Goal: Task Accomplishment & Management: Manage account settings

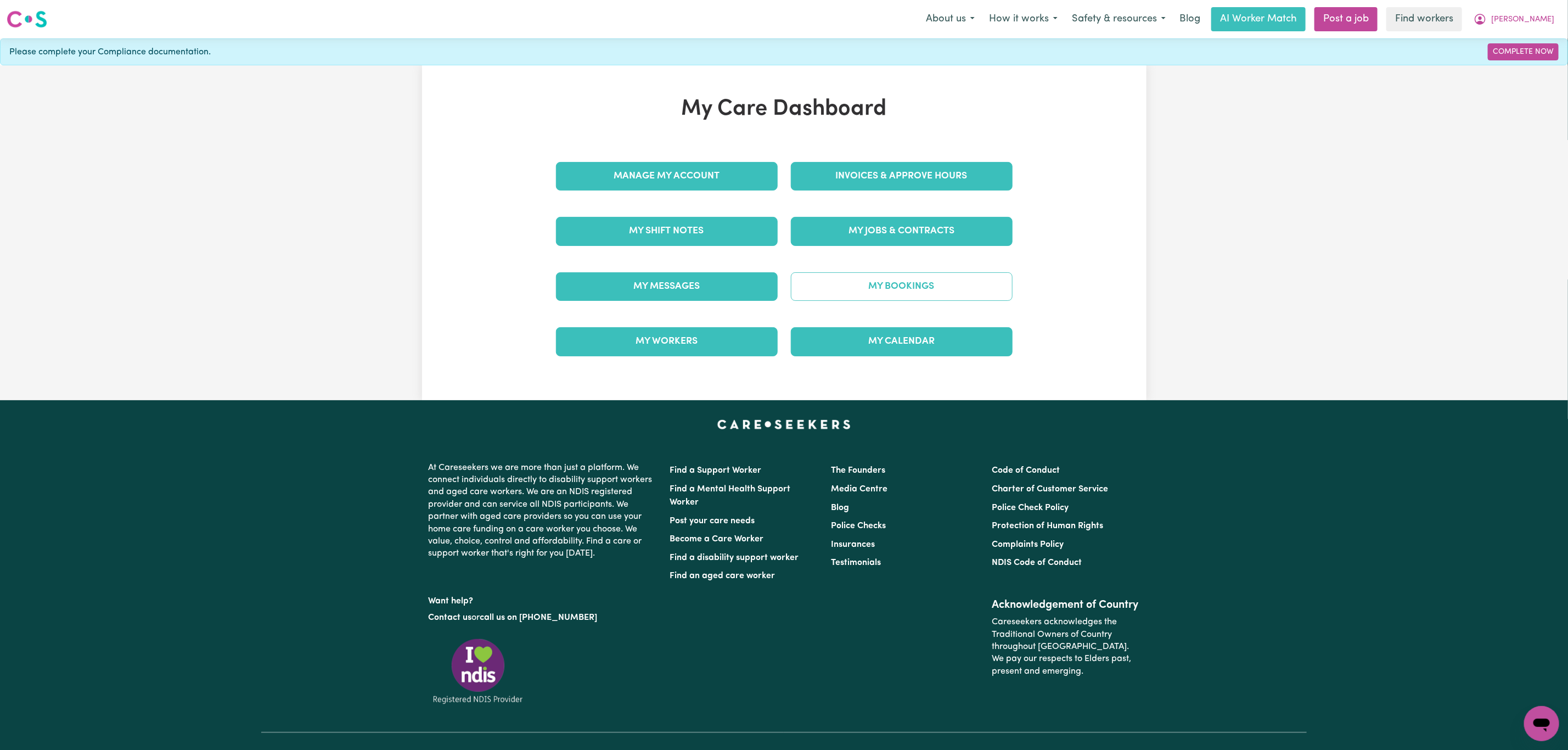
click at [887, 292] on link "My Bookings" at bounding box center [902, 287] width 222 height 29
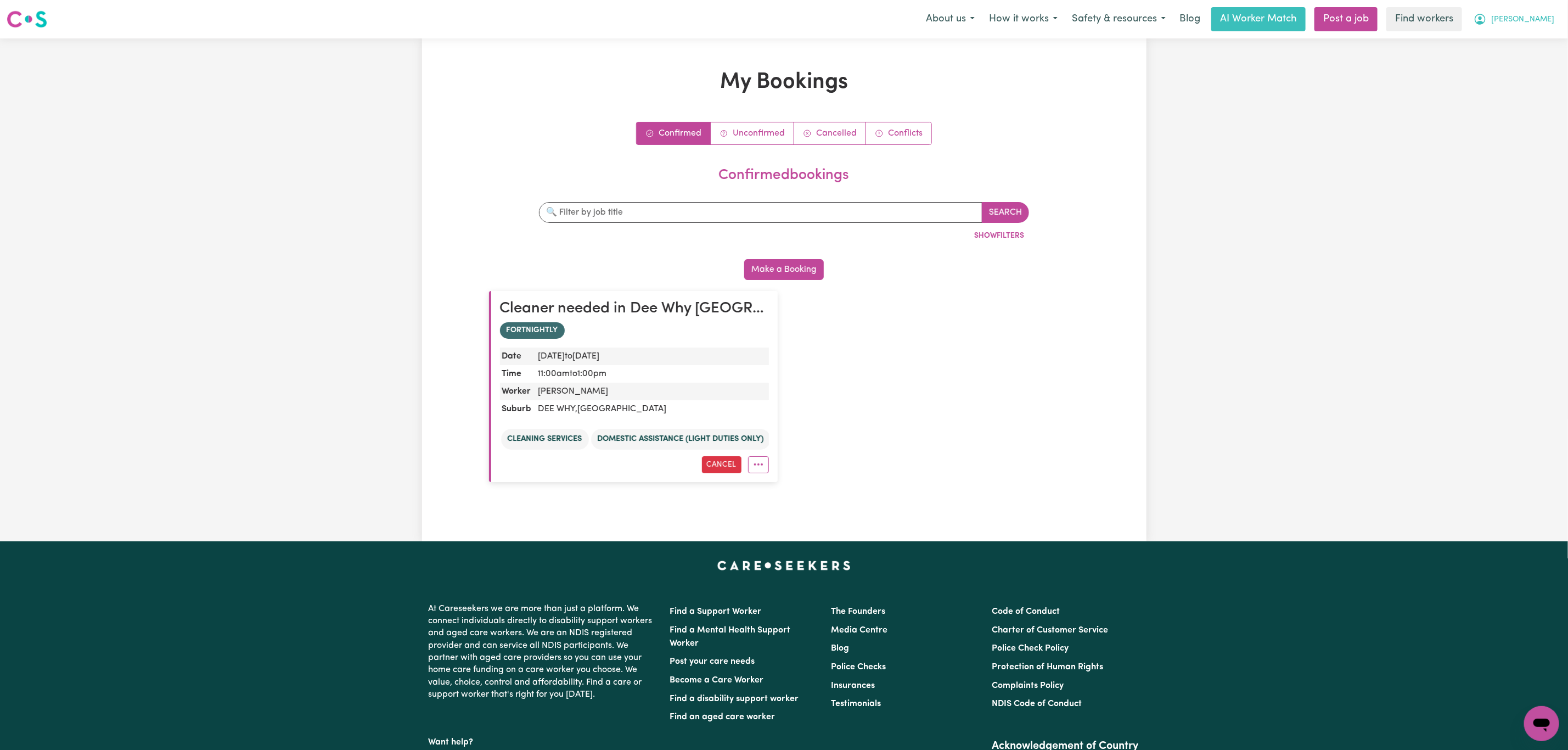
click at [1539, 20] on button "Rick" at bounding box center [1514, 19] width 95 height 23
click at [1525, 47] on link "My Dashboard" at bounding box center [1517, 42] width 87 height 21
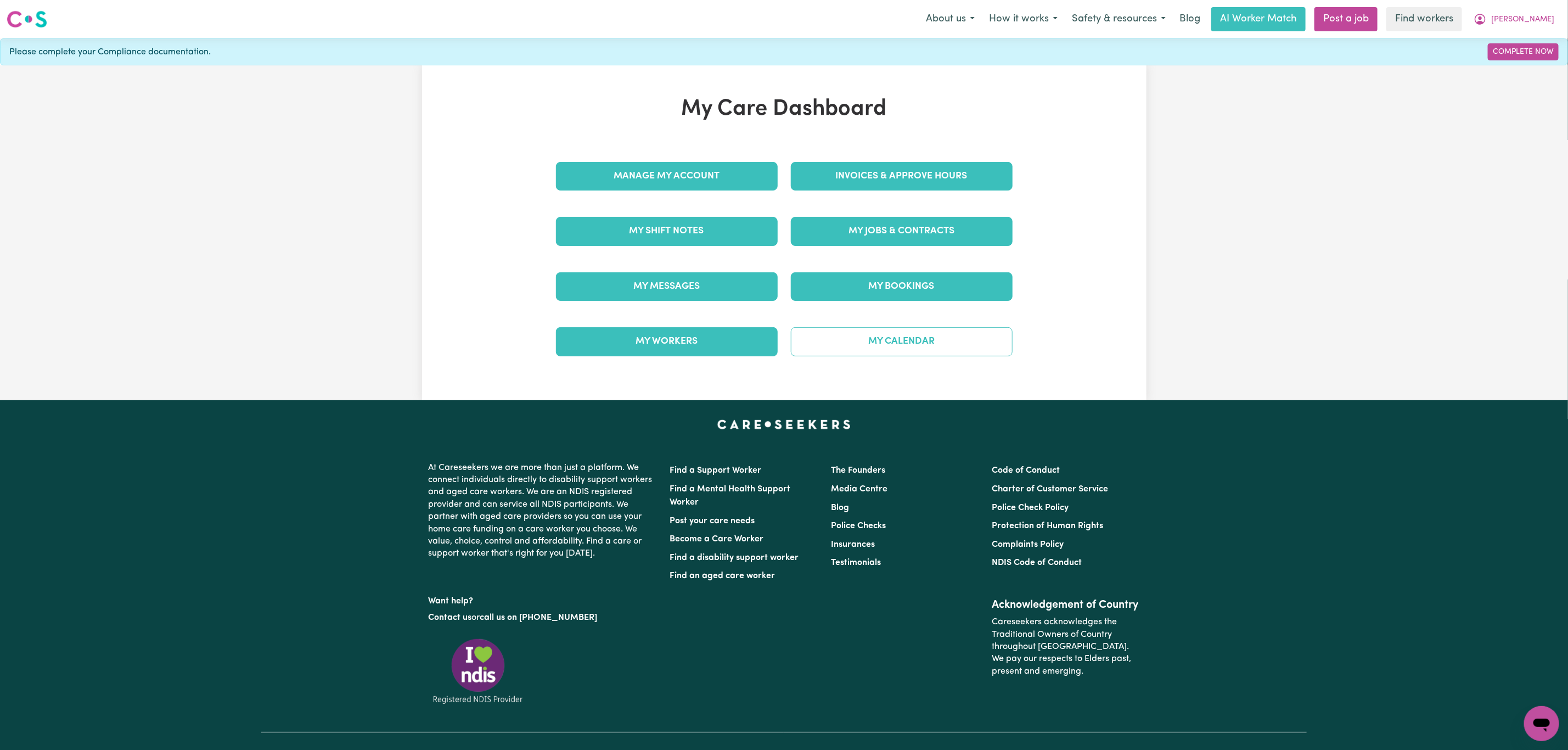
click at [901, 348] on link "My Calendar" at bounding box center [902, 342] width 222 height 29
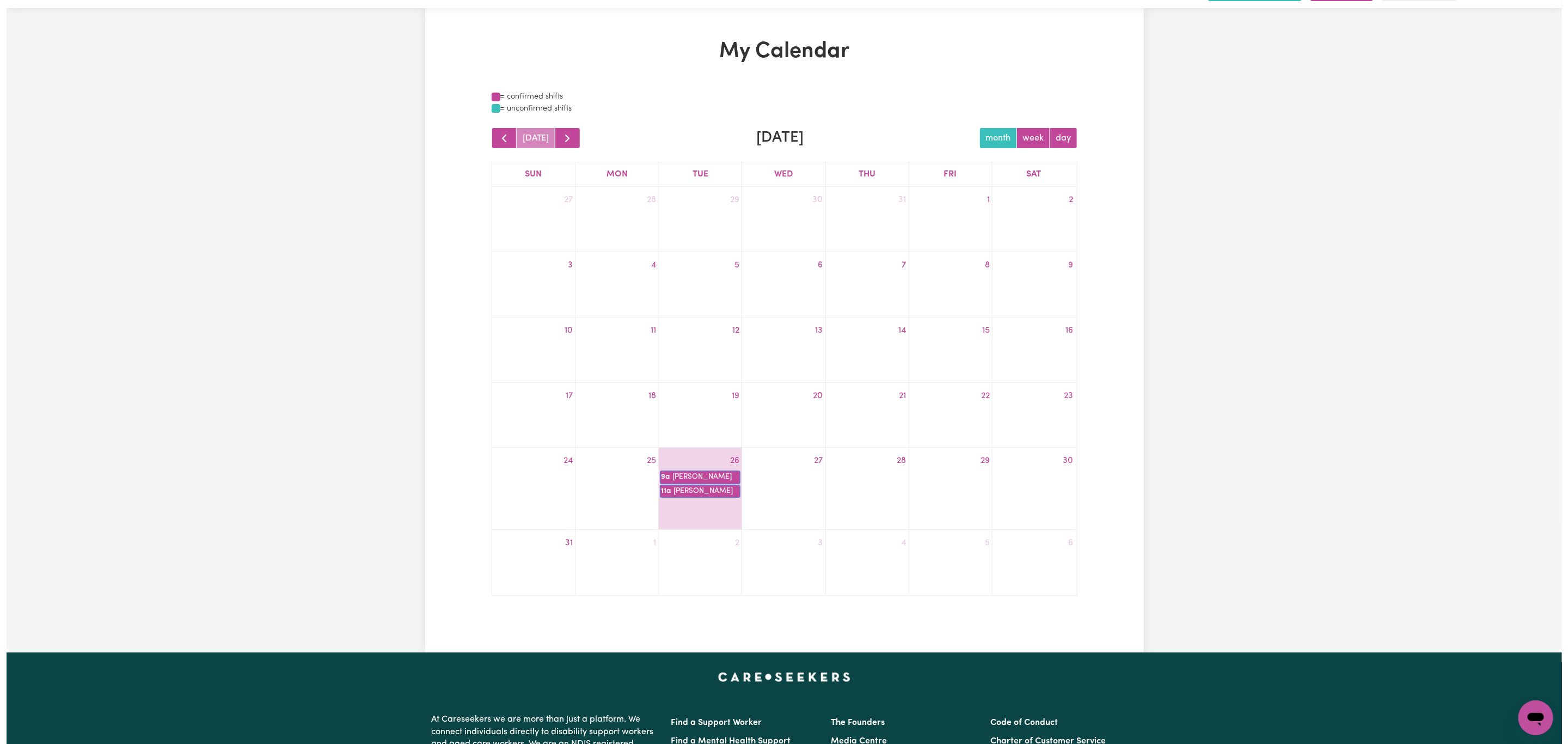
scroll to position [81, 0]
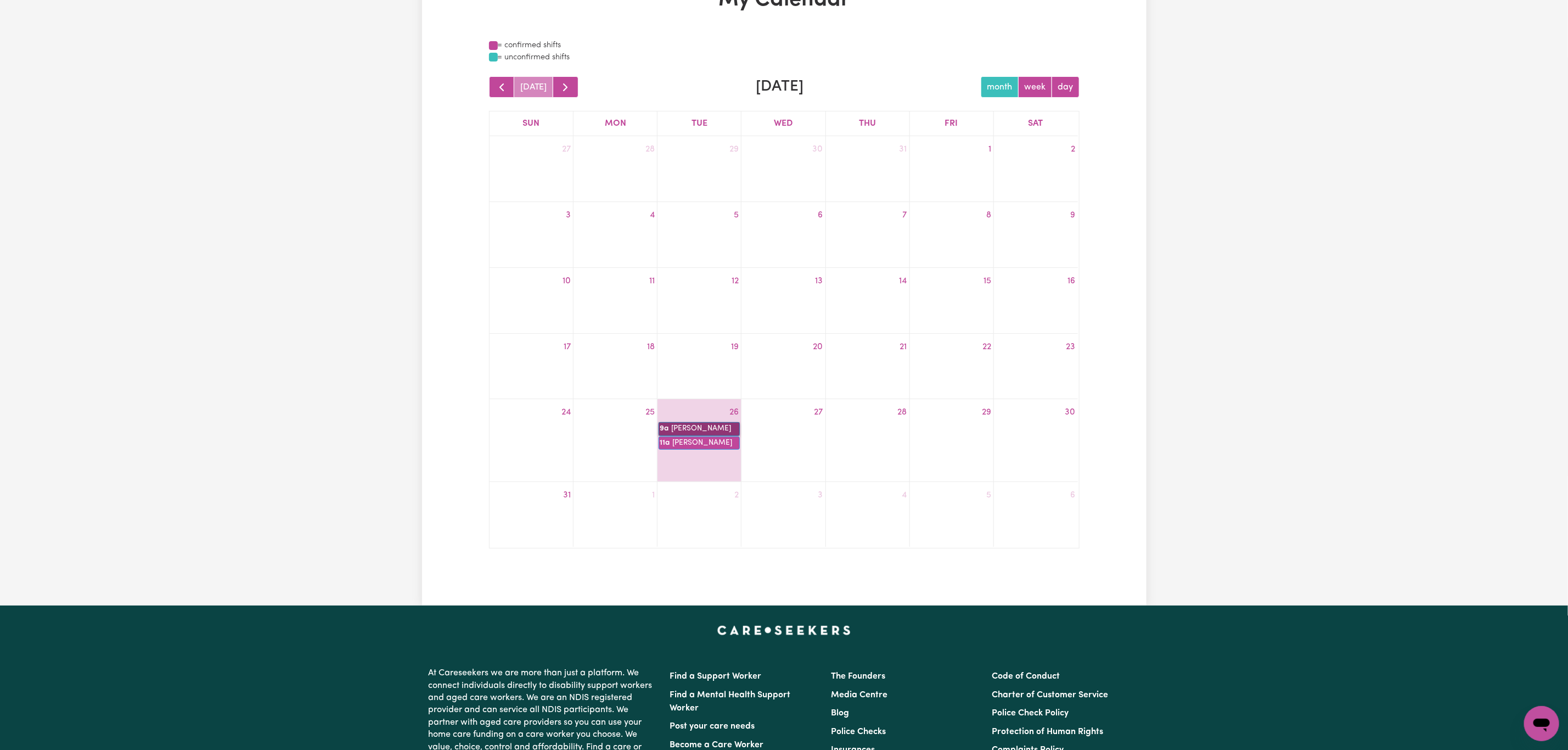
click at [698, 426] on link "9a Marie Vavich" at bounding box center [699, 428] width 81 height 13
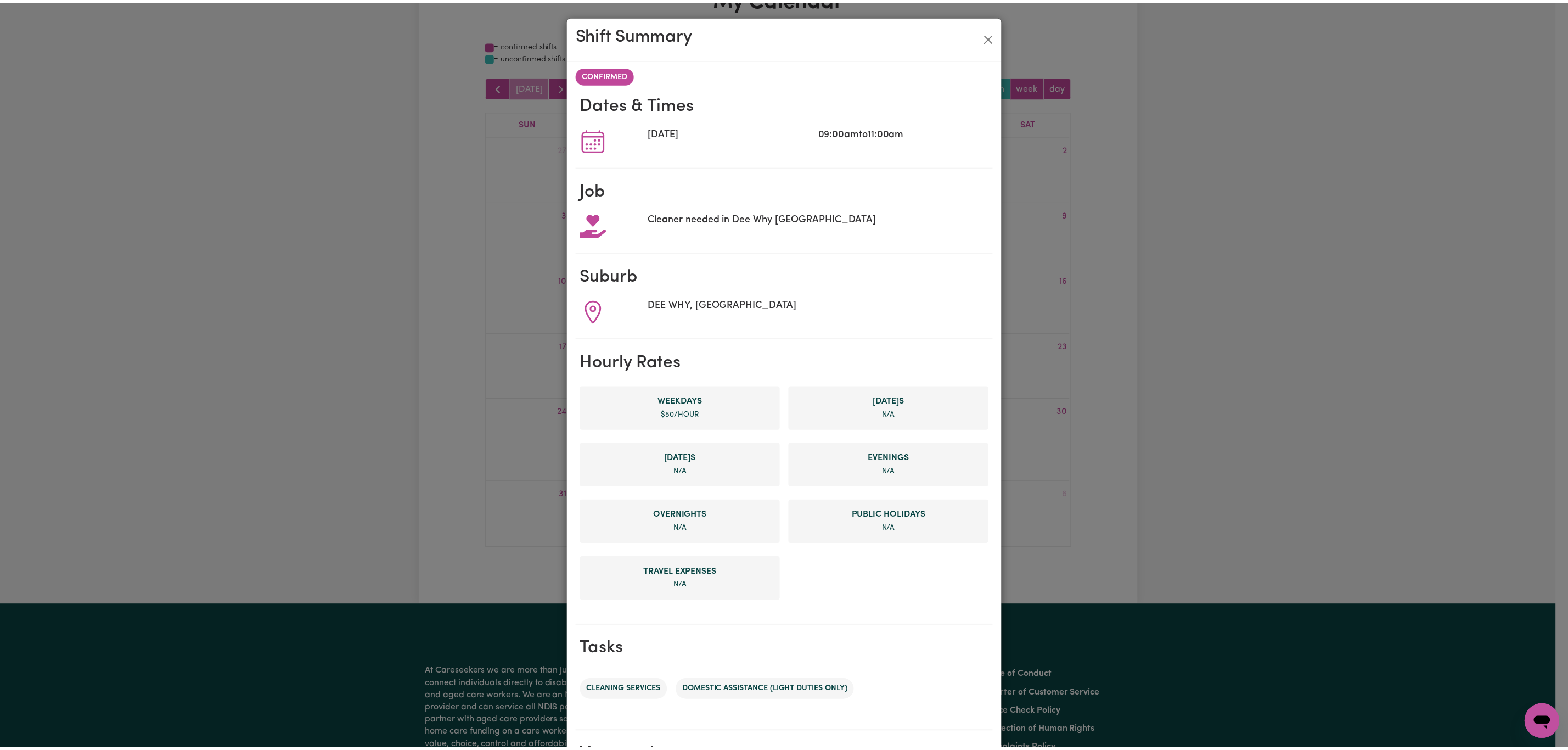
scroll to position [152, 0]
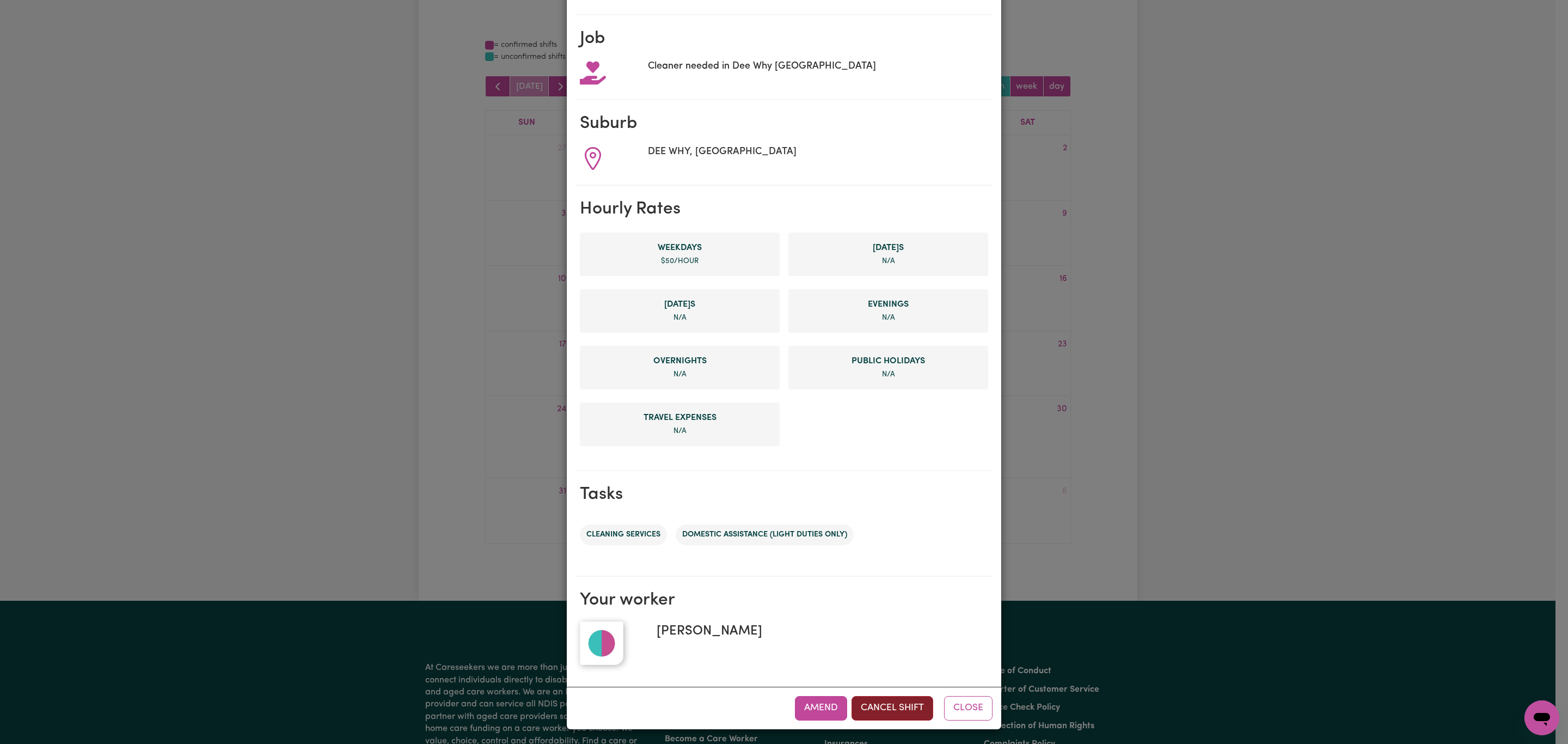
click at [883, 712] on button "Cancel Shift" at bounding box center [892, 707] width 81 height 24
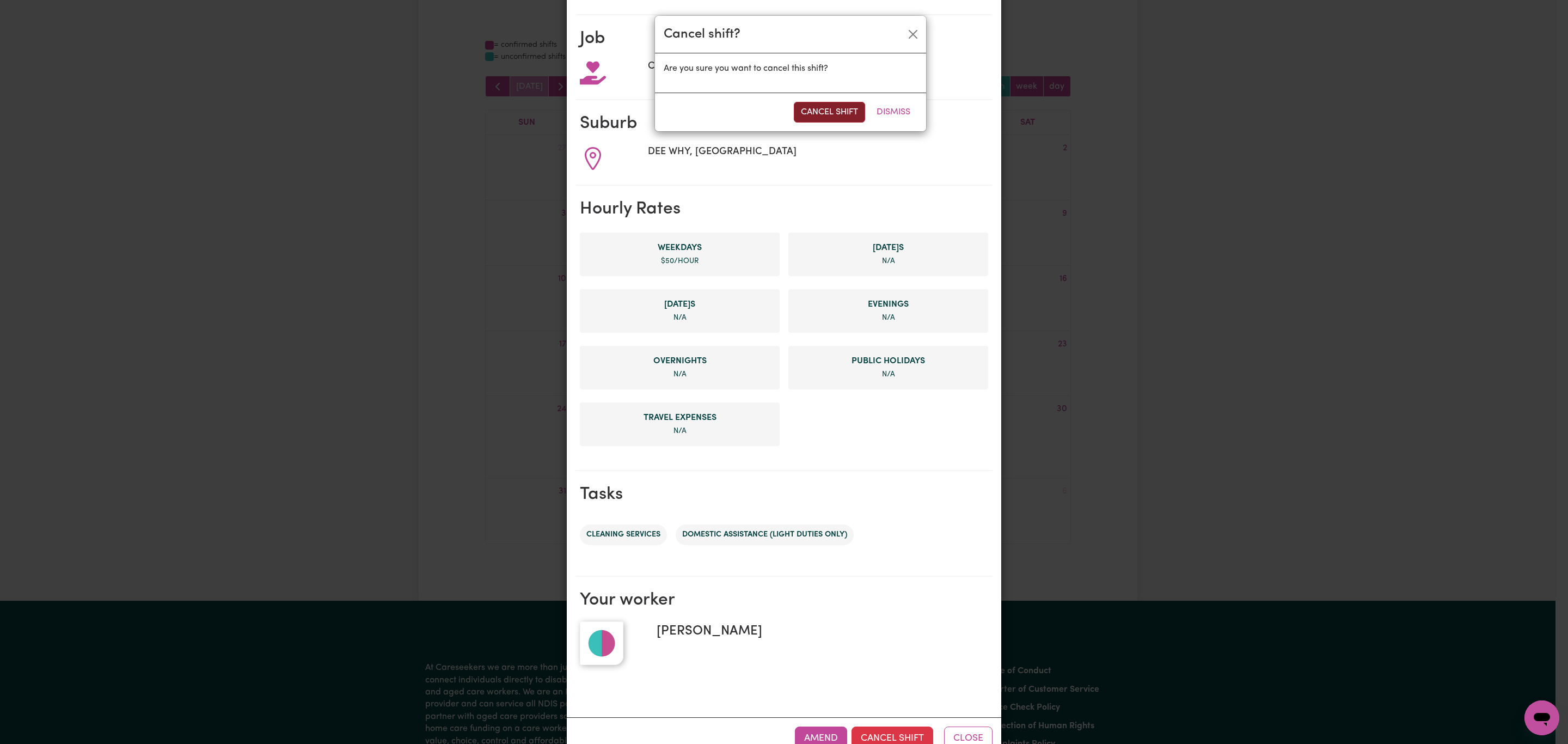
click at [815, 110] on button "Cancel Shift" at bounding box center [829, 112] width 71 height 21
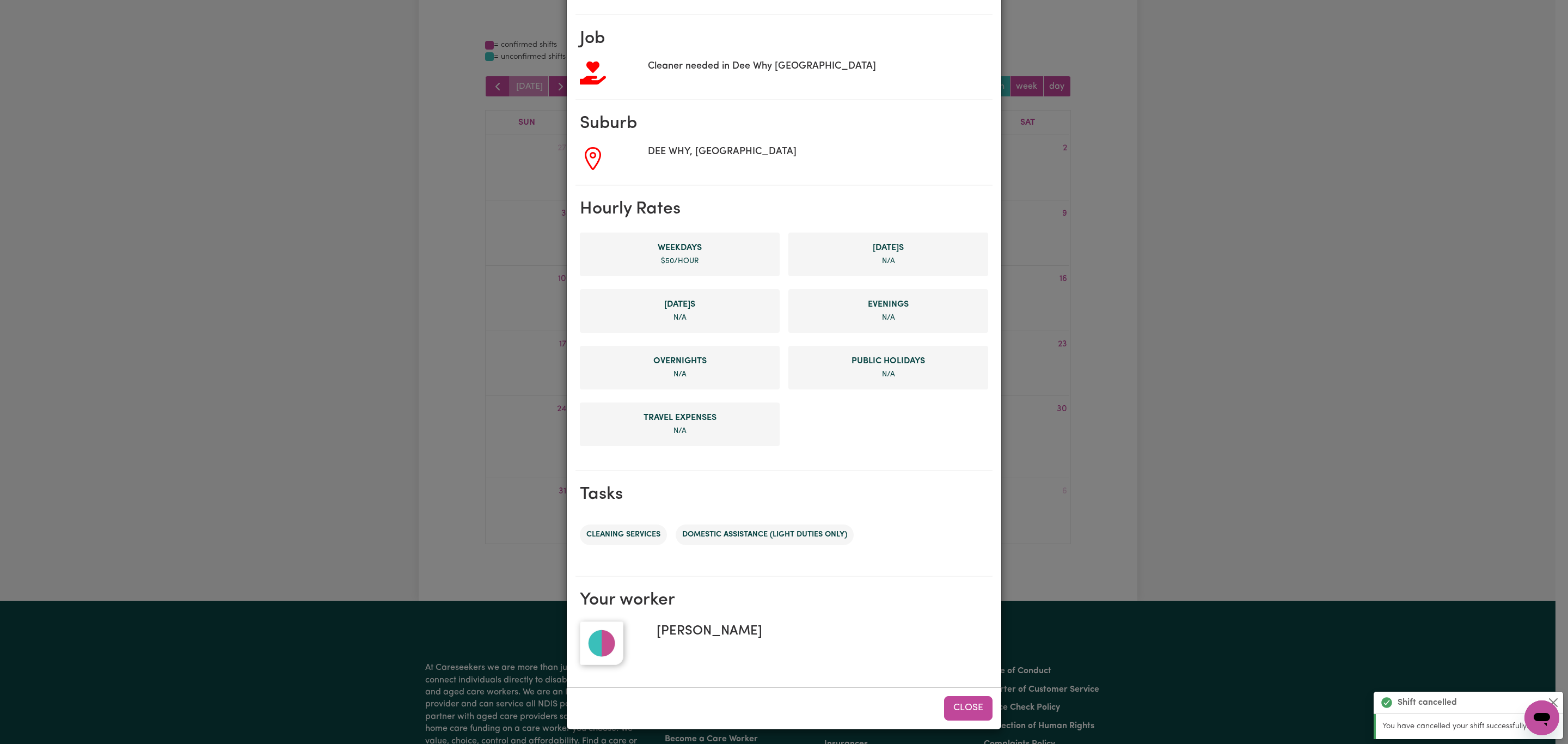
click at [974, 708] on button "Close" at bounding box center [968, 707] width 49 height 24
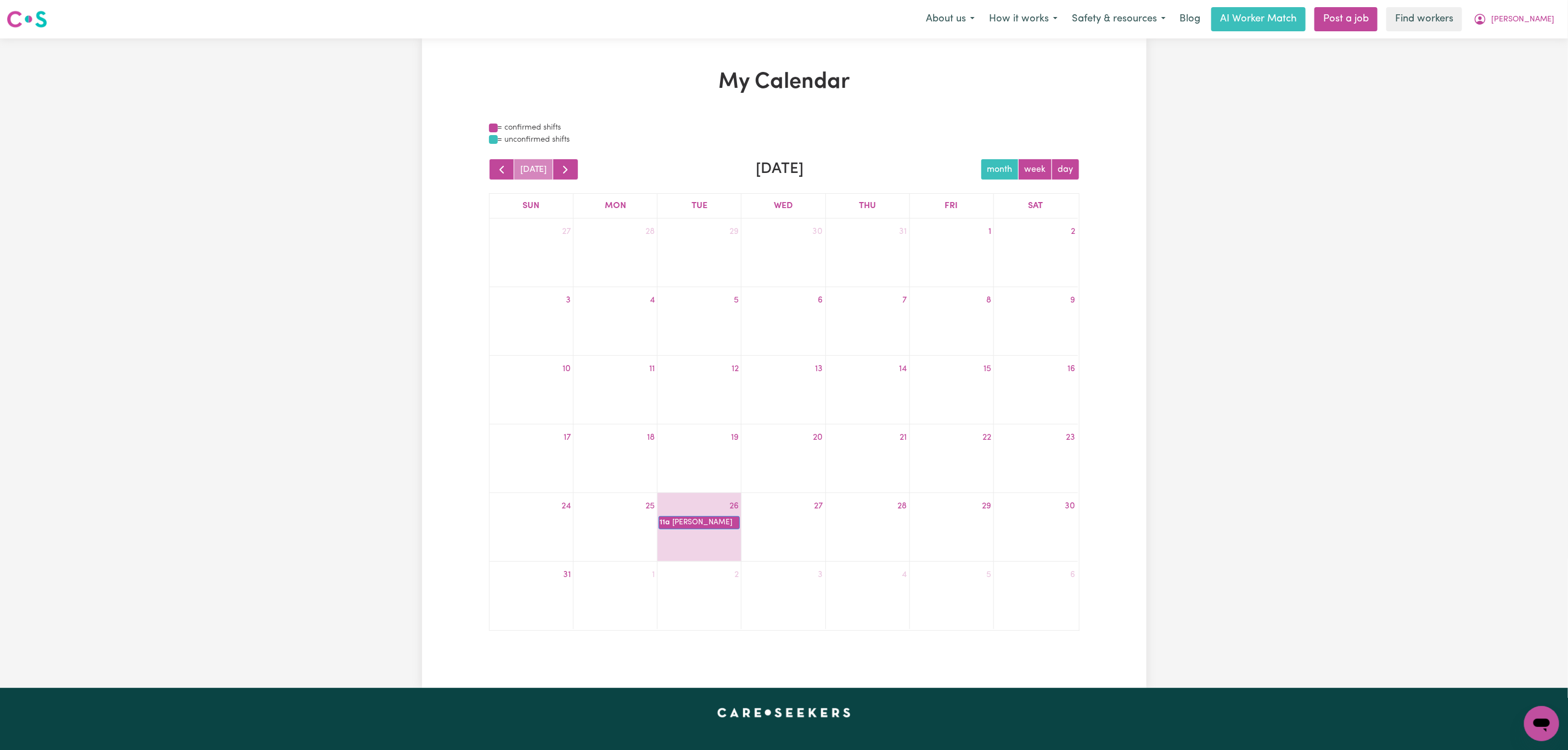
click at [565, 155] on div "= confirmed shifts = unconfirmed shifts today August 2025 month week day Sun Mo…" at bounding box center [784, 376] width 590 height 509
click at [560, 172] on span "button" at bounding box center [565, 169] width 13 height 13
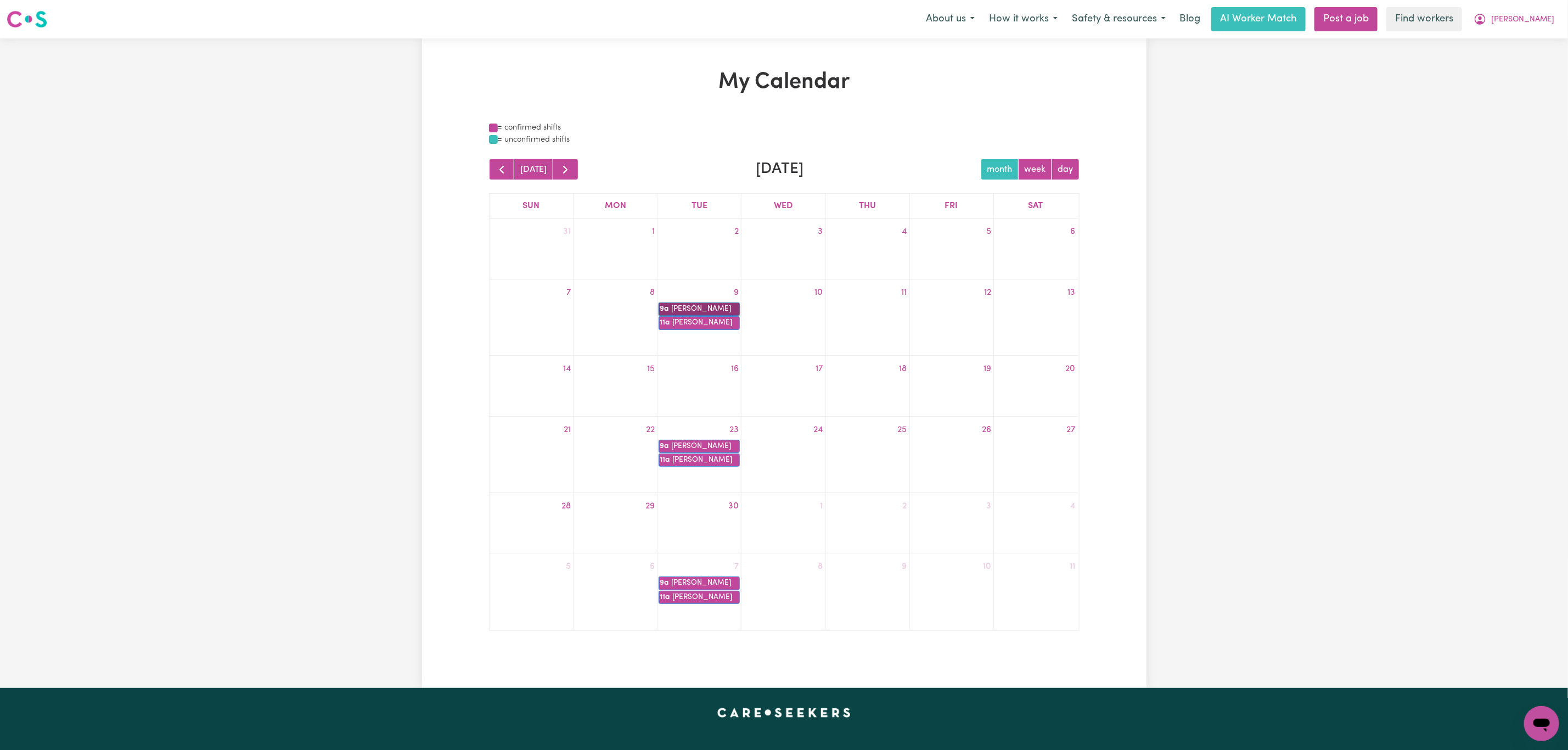
click at [673, 311] on link "9a Marie Vavich" at bounding box center [699, 309] width 81 height 13
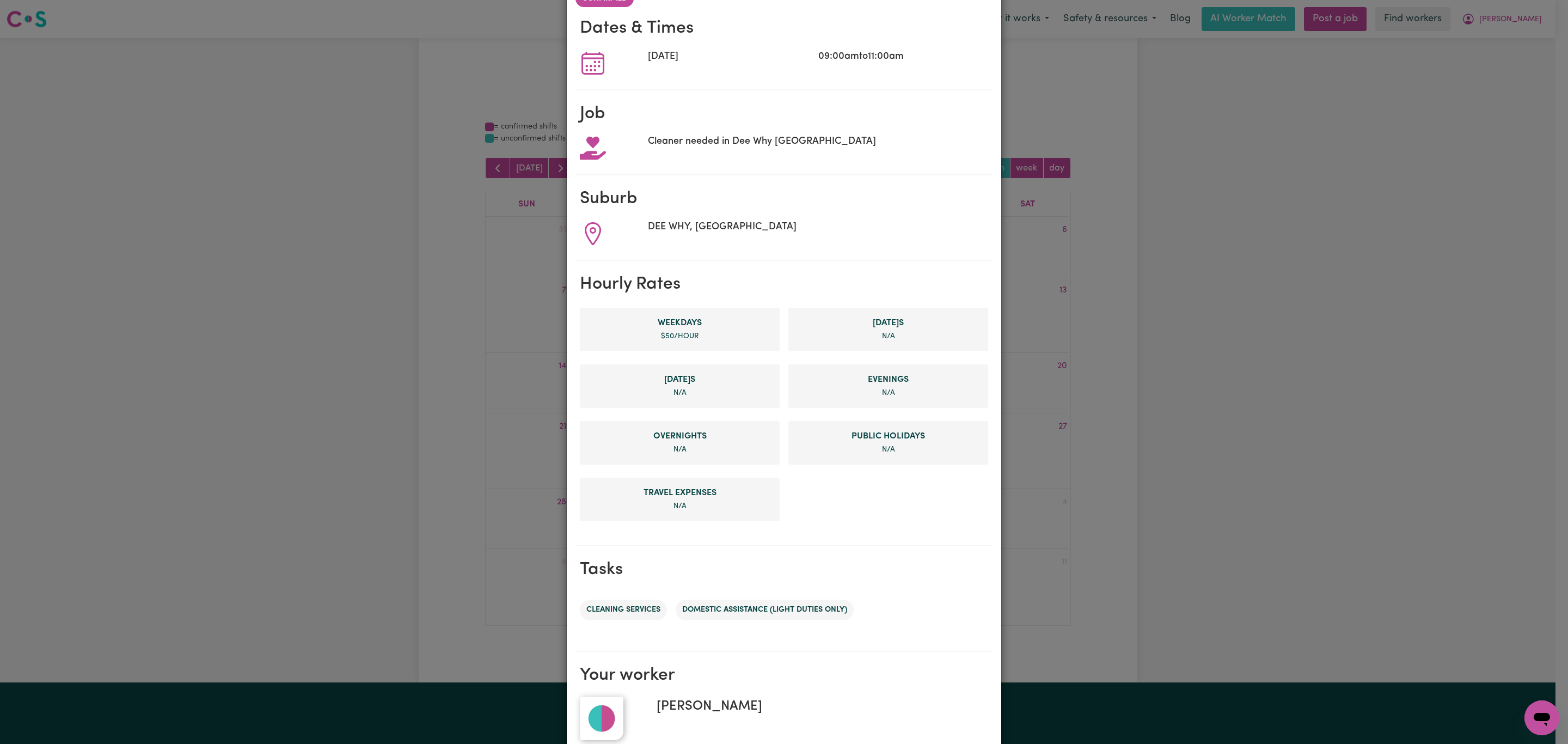
scroll to position [151, 0]
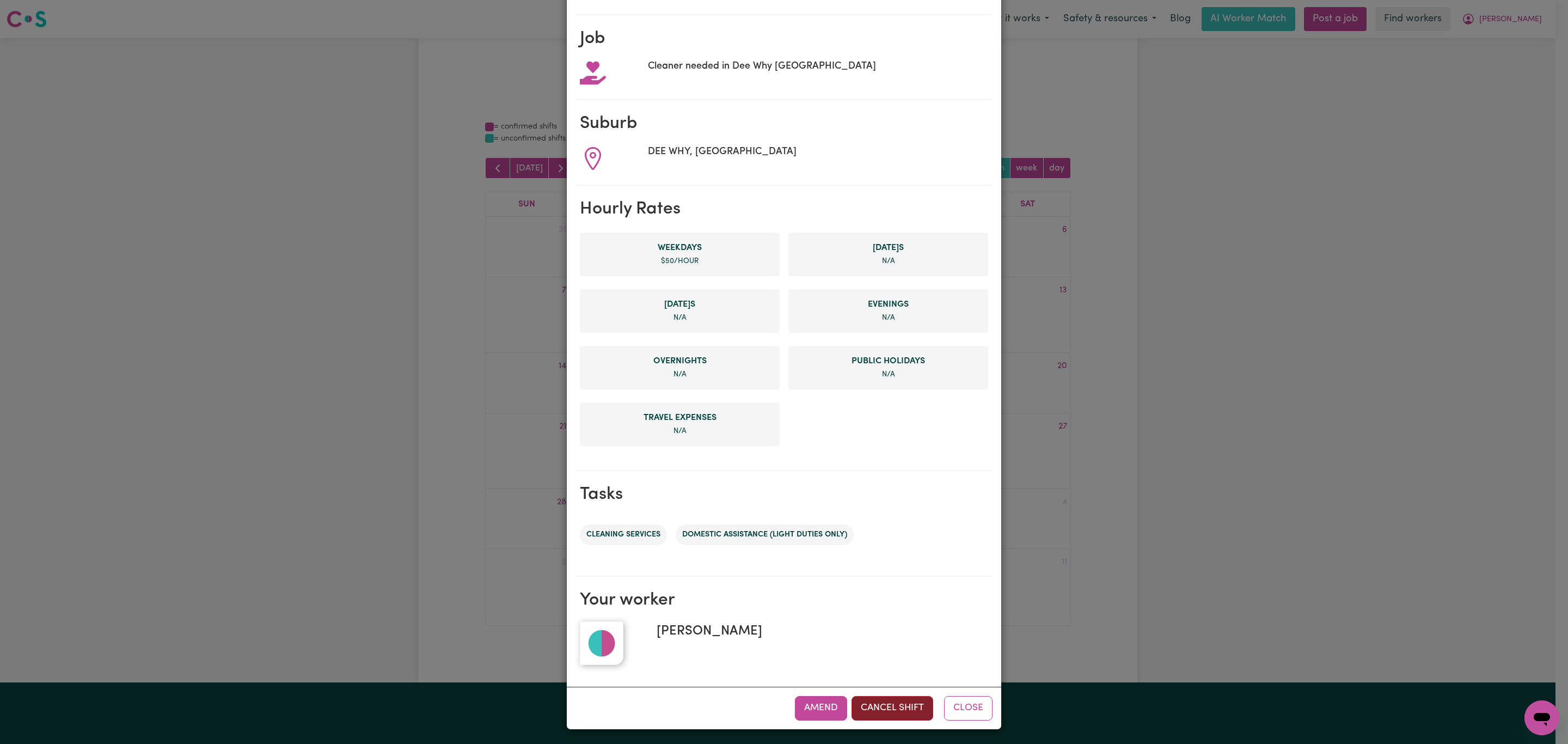
click at [889, 709] on button "Cancel Shift" at bounding box center [892, 707] width 81 height 24
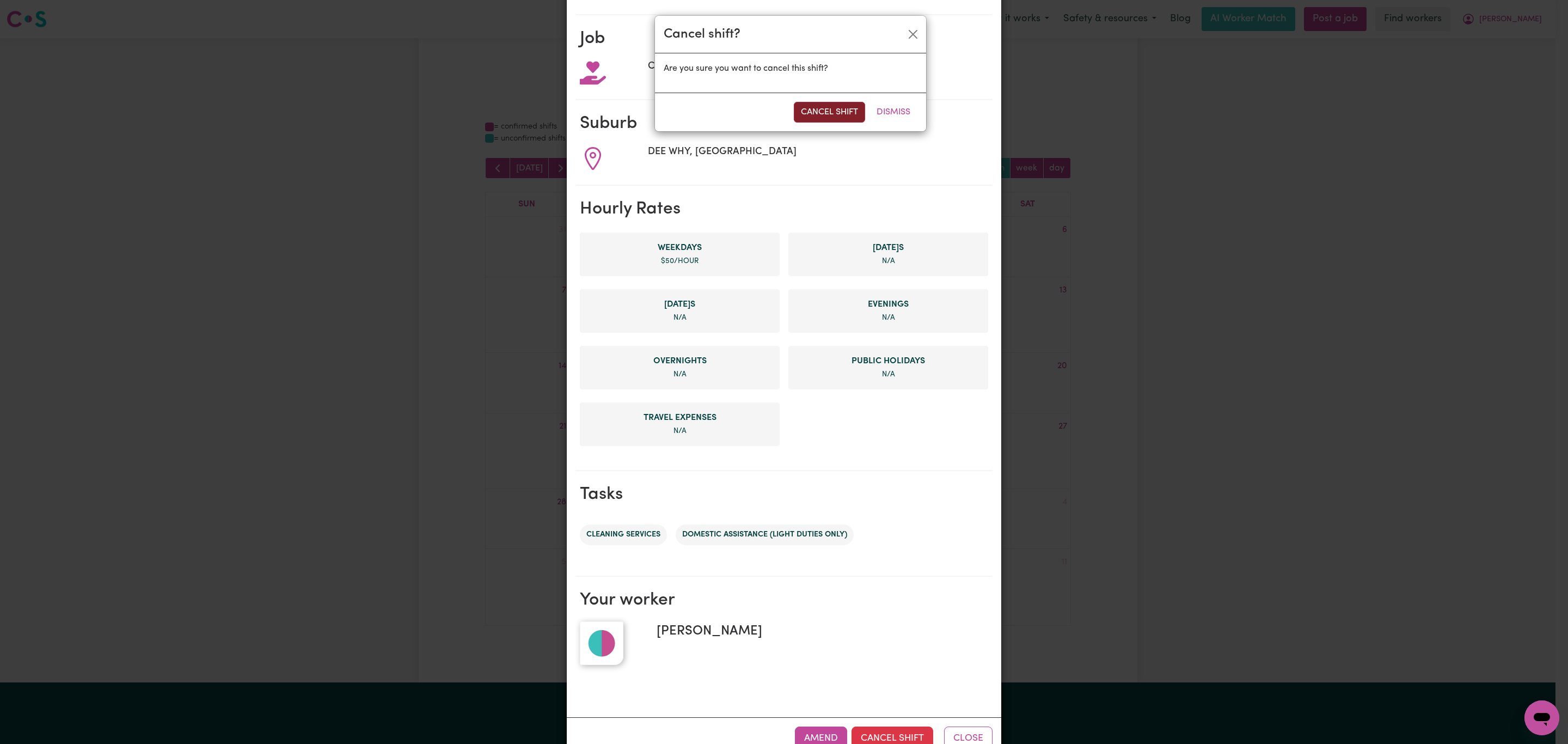
click at [826, 114] on button "Cancel Shift" at bounding box center [829, 112] width 71 height 21
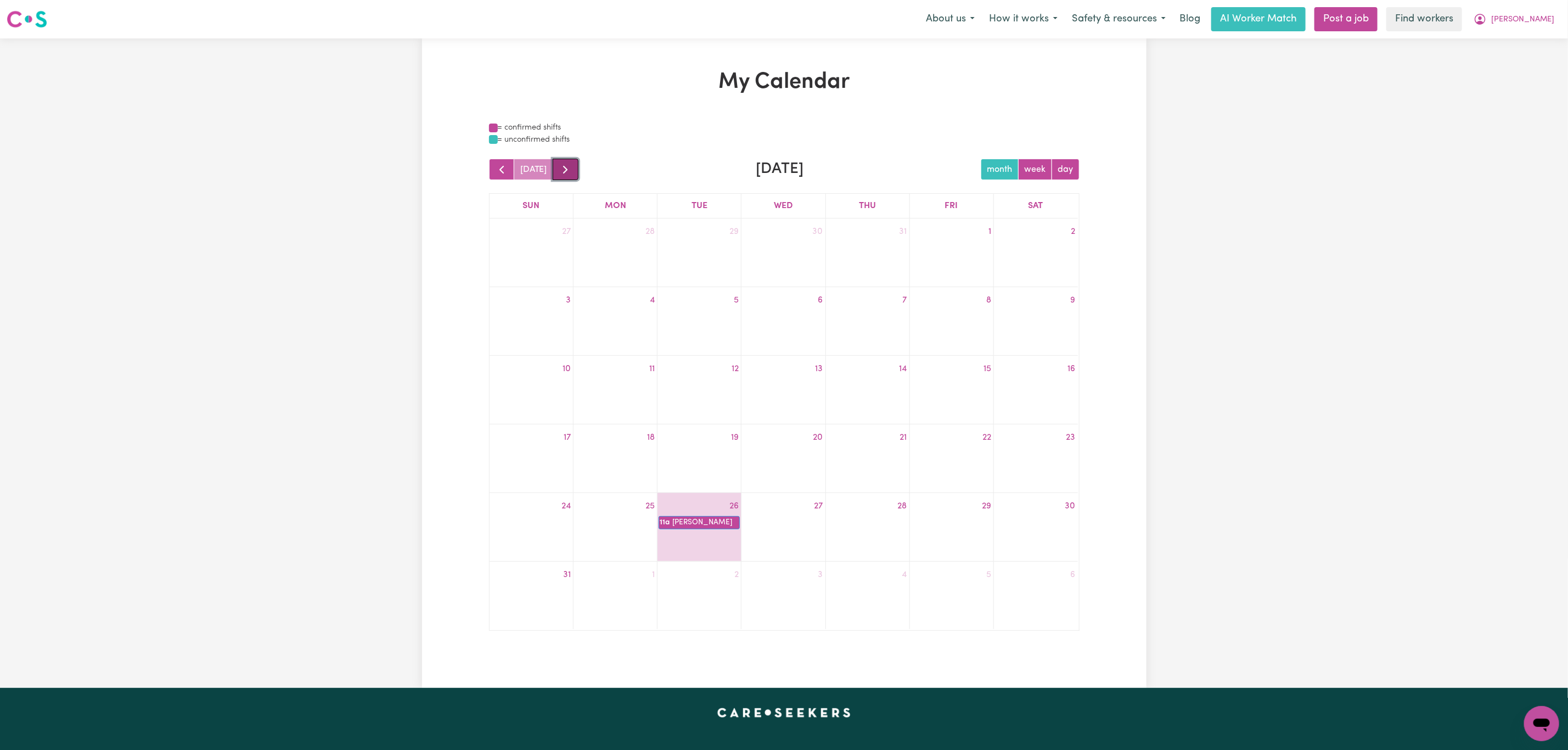
click at [564, 175] on span "button" at bounding box center [565, 169] width 13 height 13
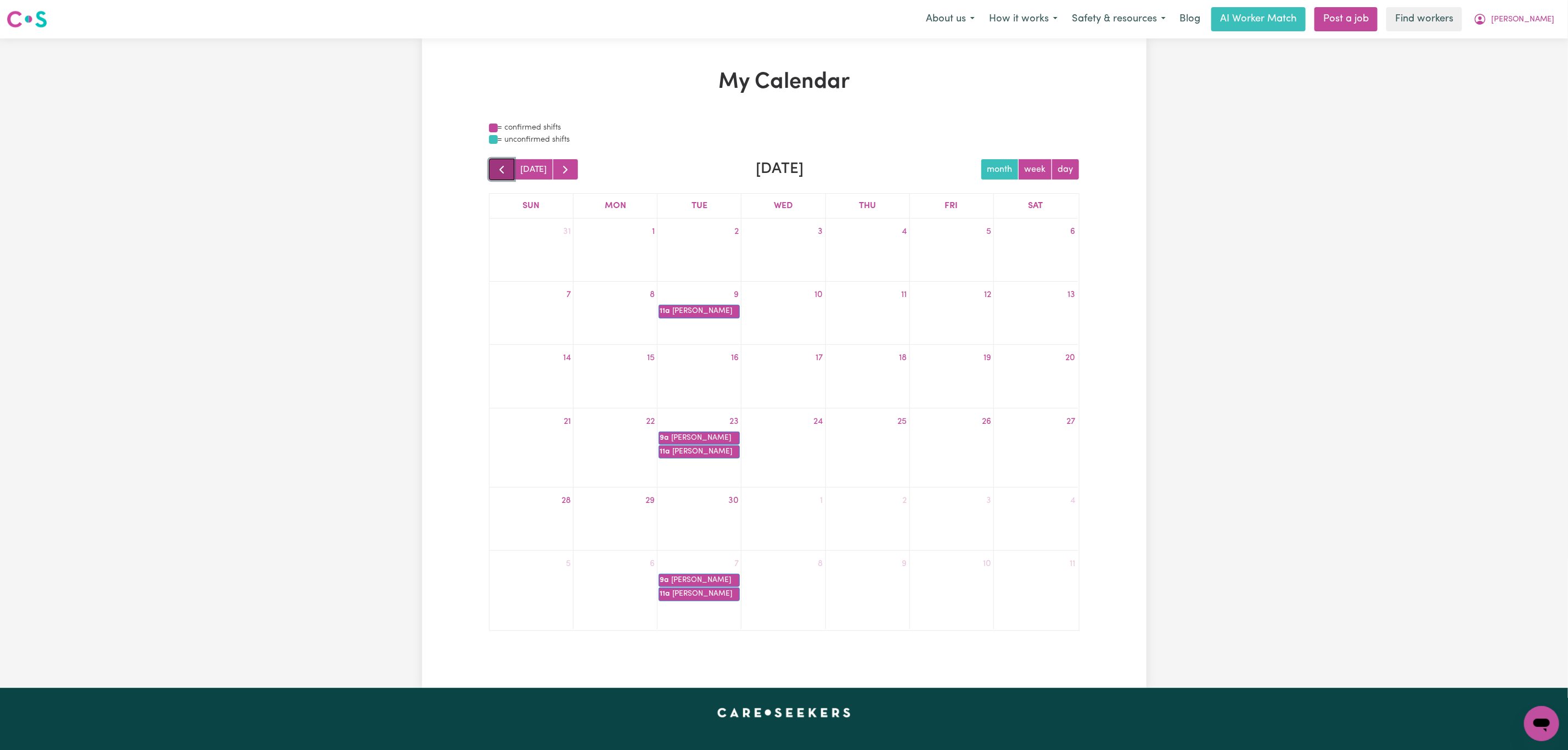
click at [489, 167] on button "button" at bounding box center [502, 169] width 26 height 21
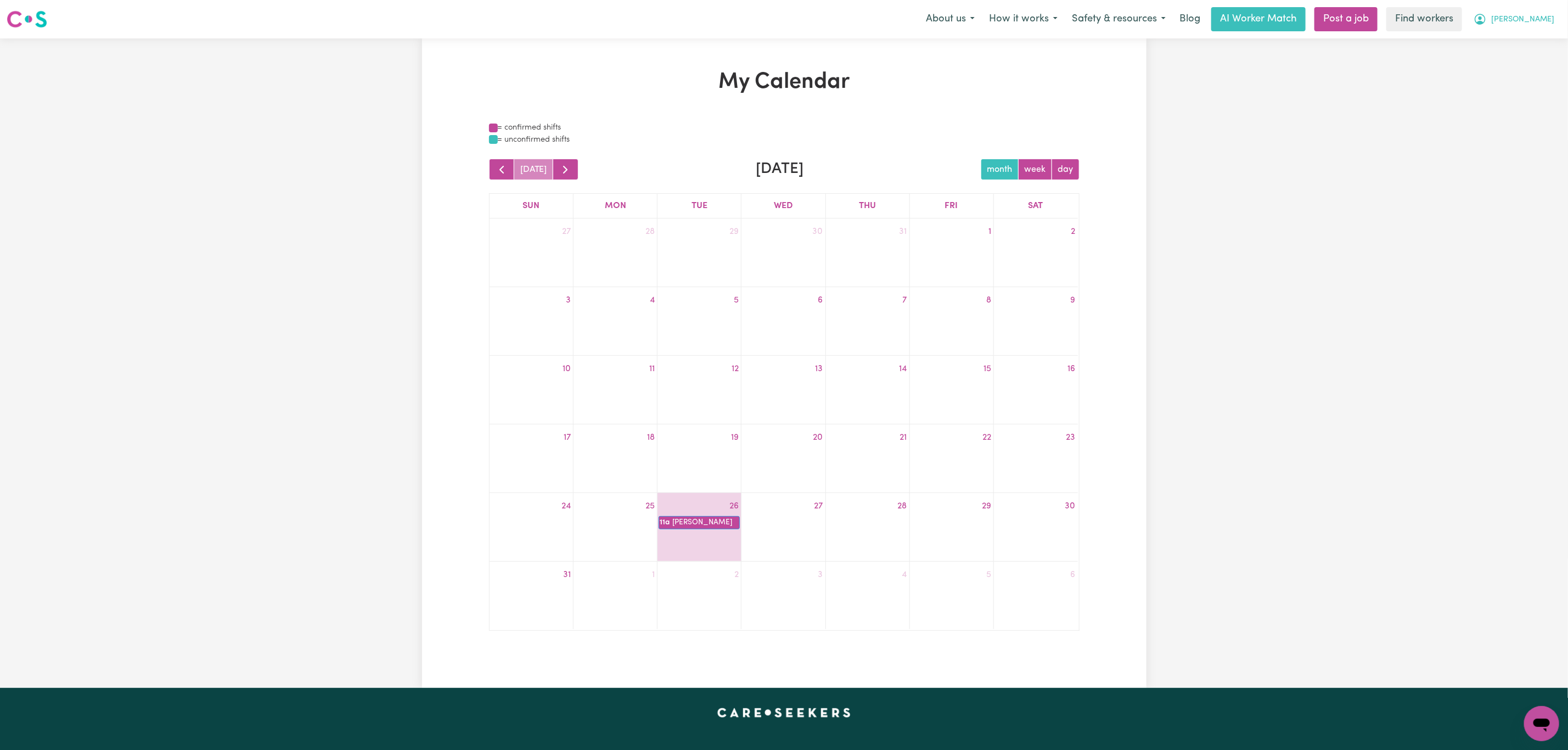
click at [1558, 13] on button "Rick" at bounding box center [1514, 19] width 95 height 23
click at [1528, 42] on link "My Dashboard" at bounding box center [1517, 42] width 87 height 21
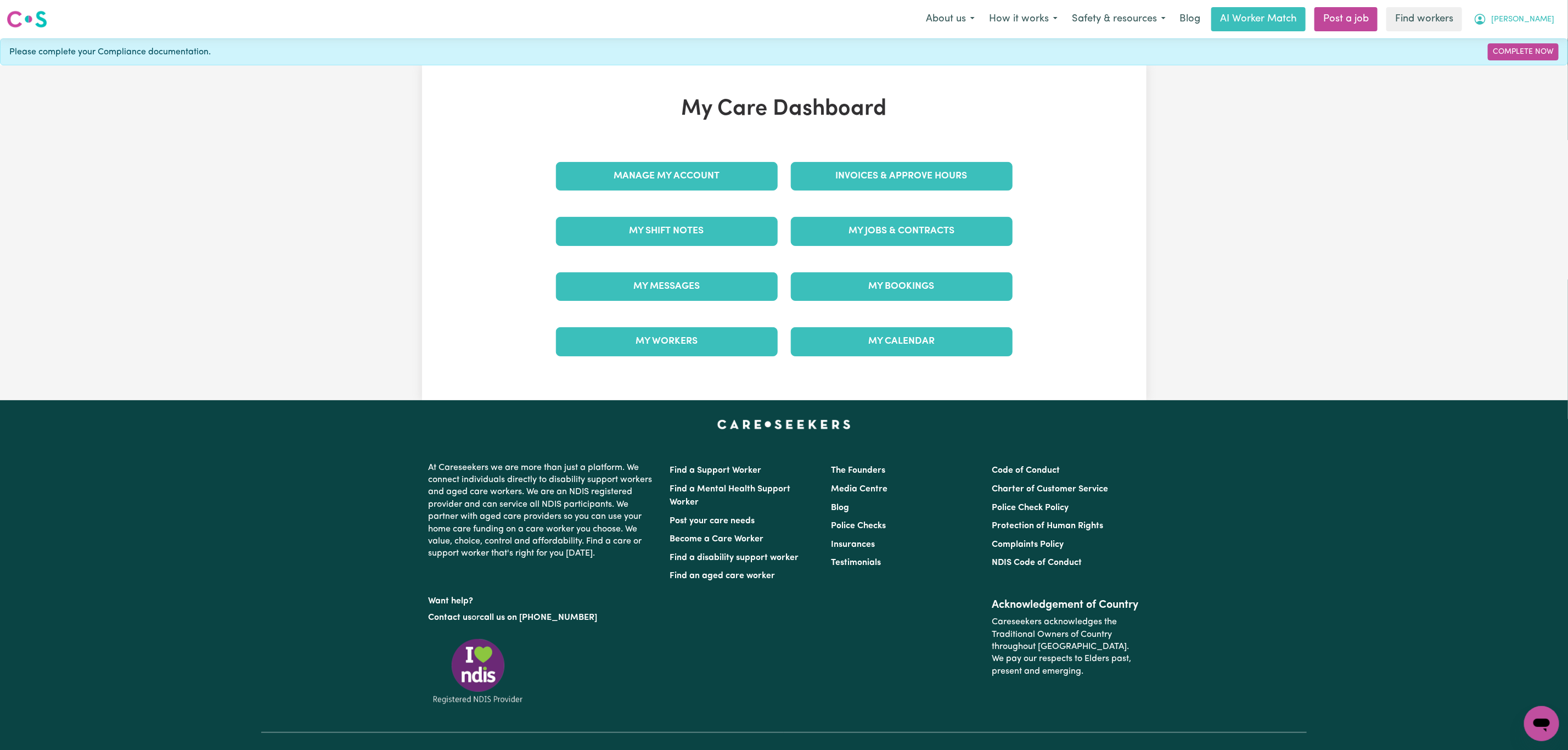
click at [1537, 14] on button "Rick" at bounding box center [1514, 19] width 95 height 23
click at [1525, 32] on link "My Dashboard" at bounding box center [1517, 42] width 87 height 21
click at [885, 283] on link "My Bookings" at bounding box center [902, 287] width 222 height 29
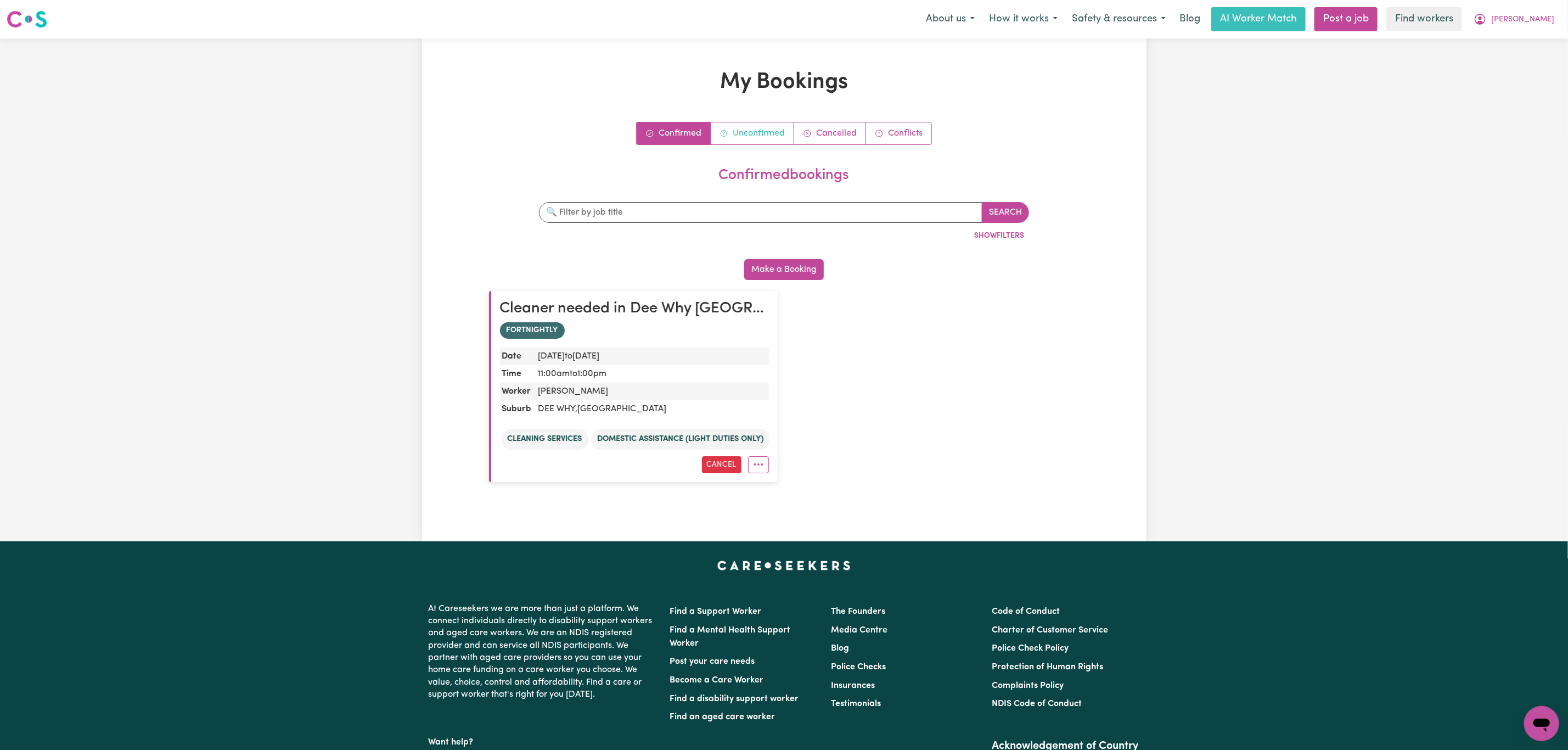
click at [751, 132] on link "Unconfirmed" at bounding box center [753, 134] width 84 height 22
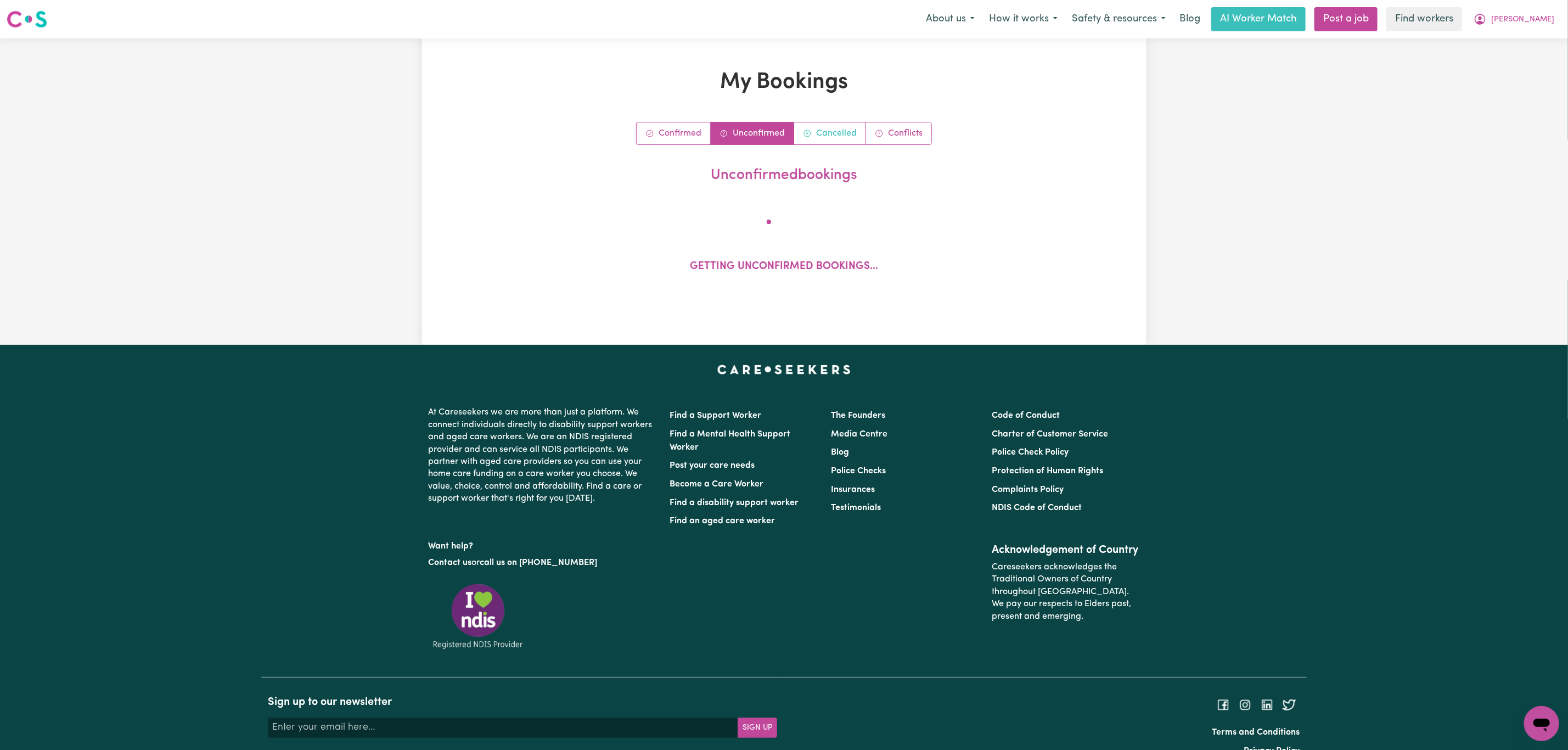
click at [838, 132] on link "Cancelled" at bounding box center [830, 134] width 72 height 22
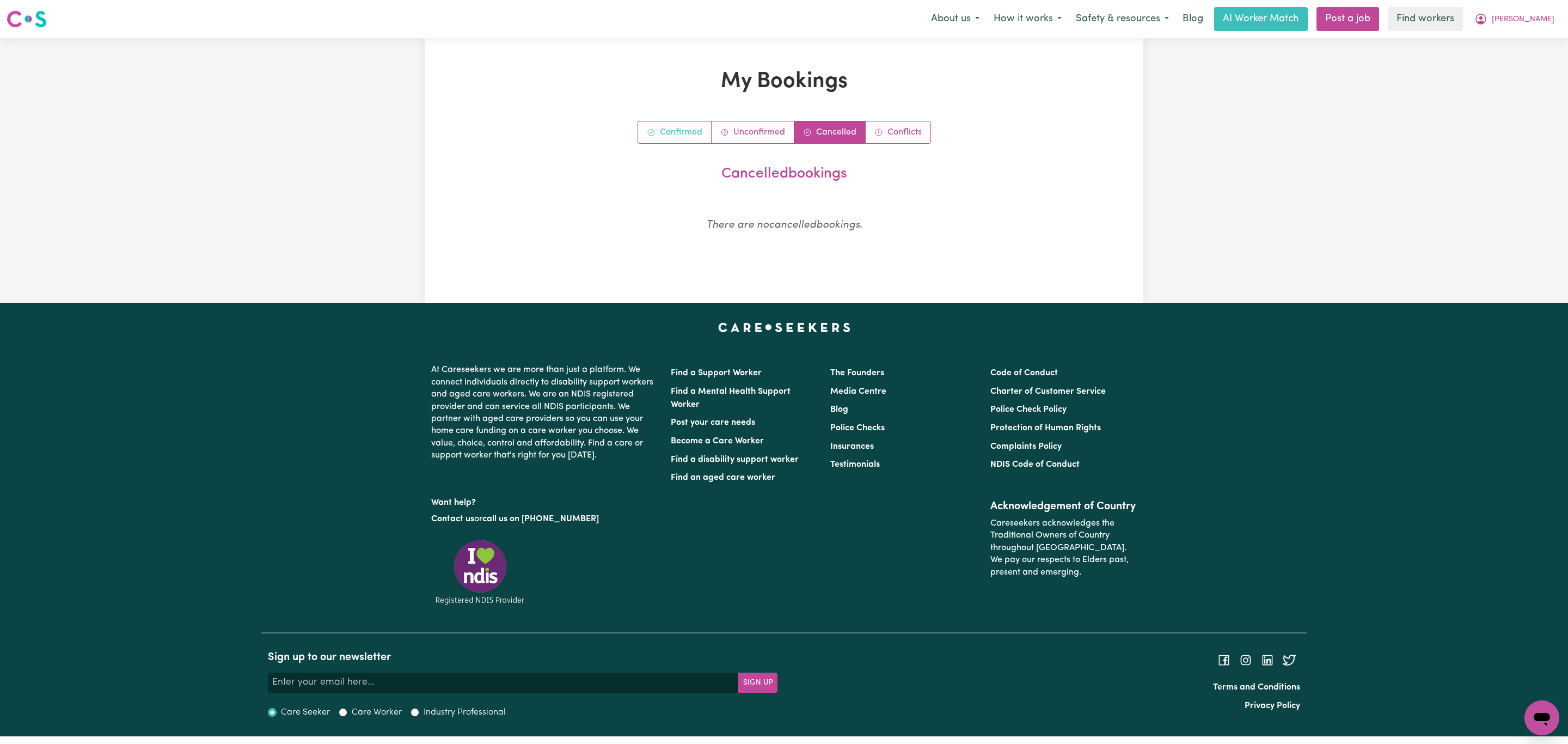
click at [649, 131] on icon "Confirmed bookings" at bounding box center [651, 132] width 9 height 9
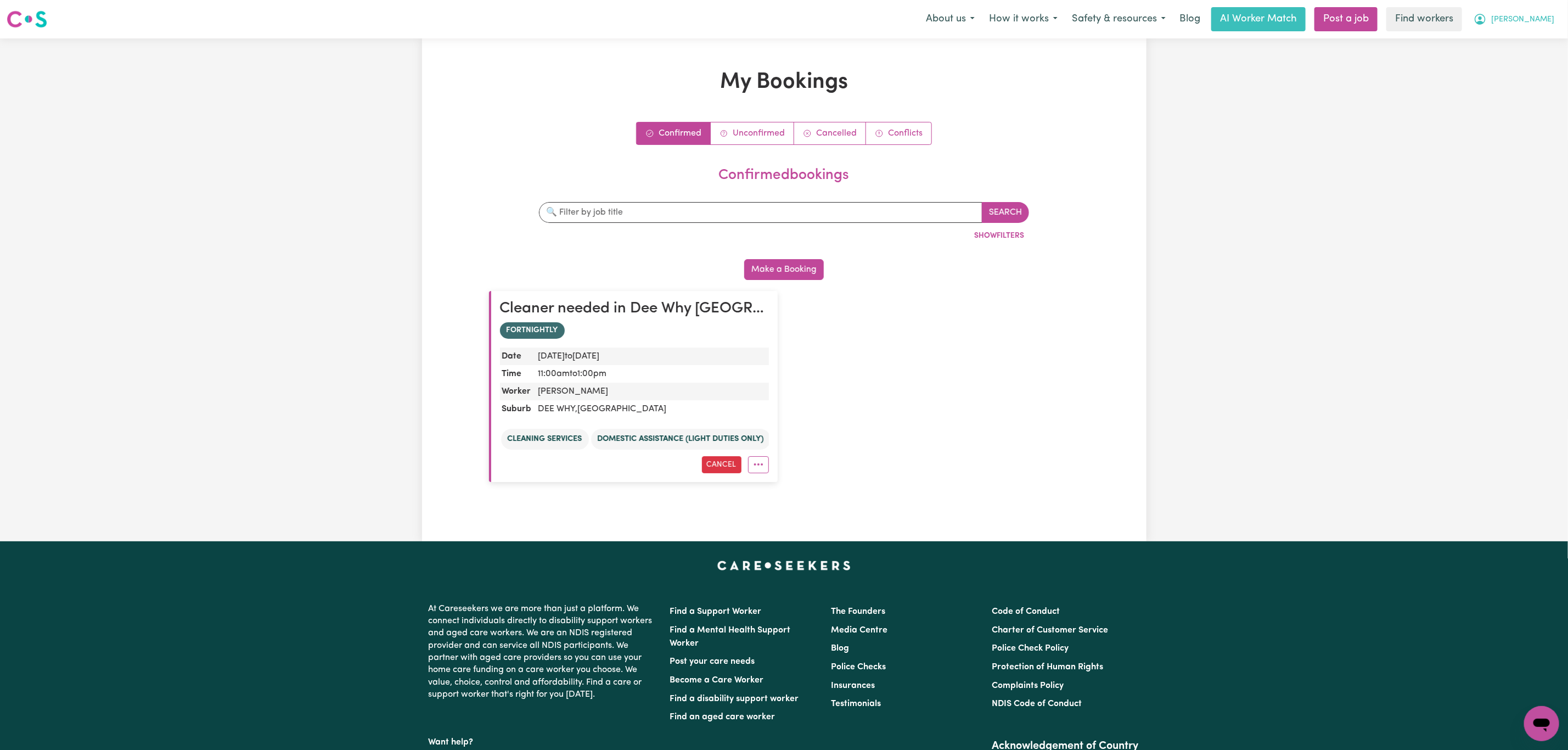
click at [1531, 8] on button "Rick" at bounding box center [1514, 19] width 95 height 23
click at [1516, 42] on link "My Dashboard" at bounding box center [1517, 42] width 87 height 21
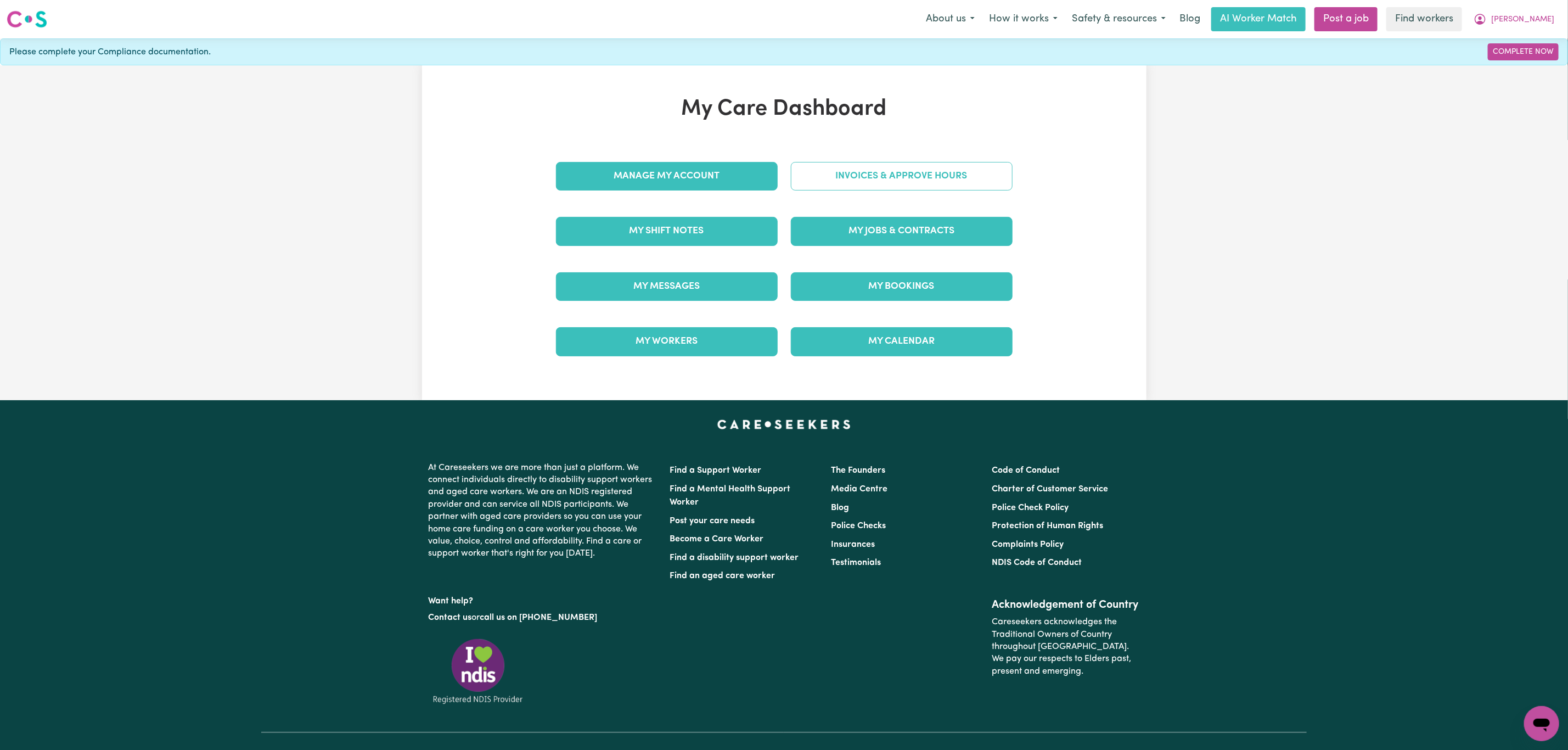
click at [828, 165] on link "Invoices & Approve Hours" at bounding box center [902, 176] width 222 height 29
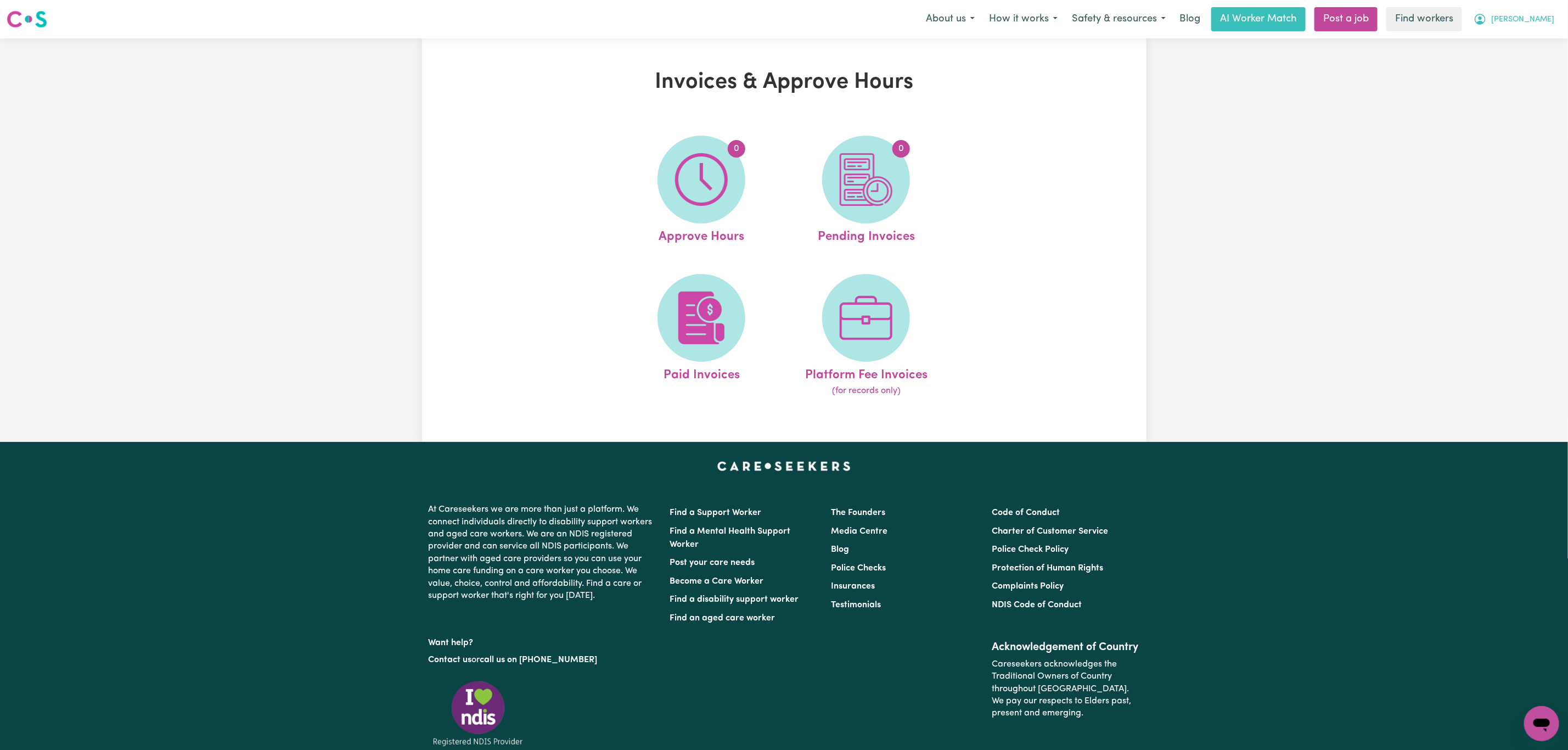
click at [1487, 26] on icon "My Account" at bounding box center [1480, 19] width 13 height 13
click at [1513, 35] on link "My Dashboard" at bounding box center [1517, 42] width 87 height 21
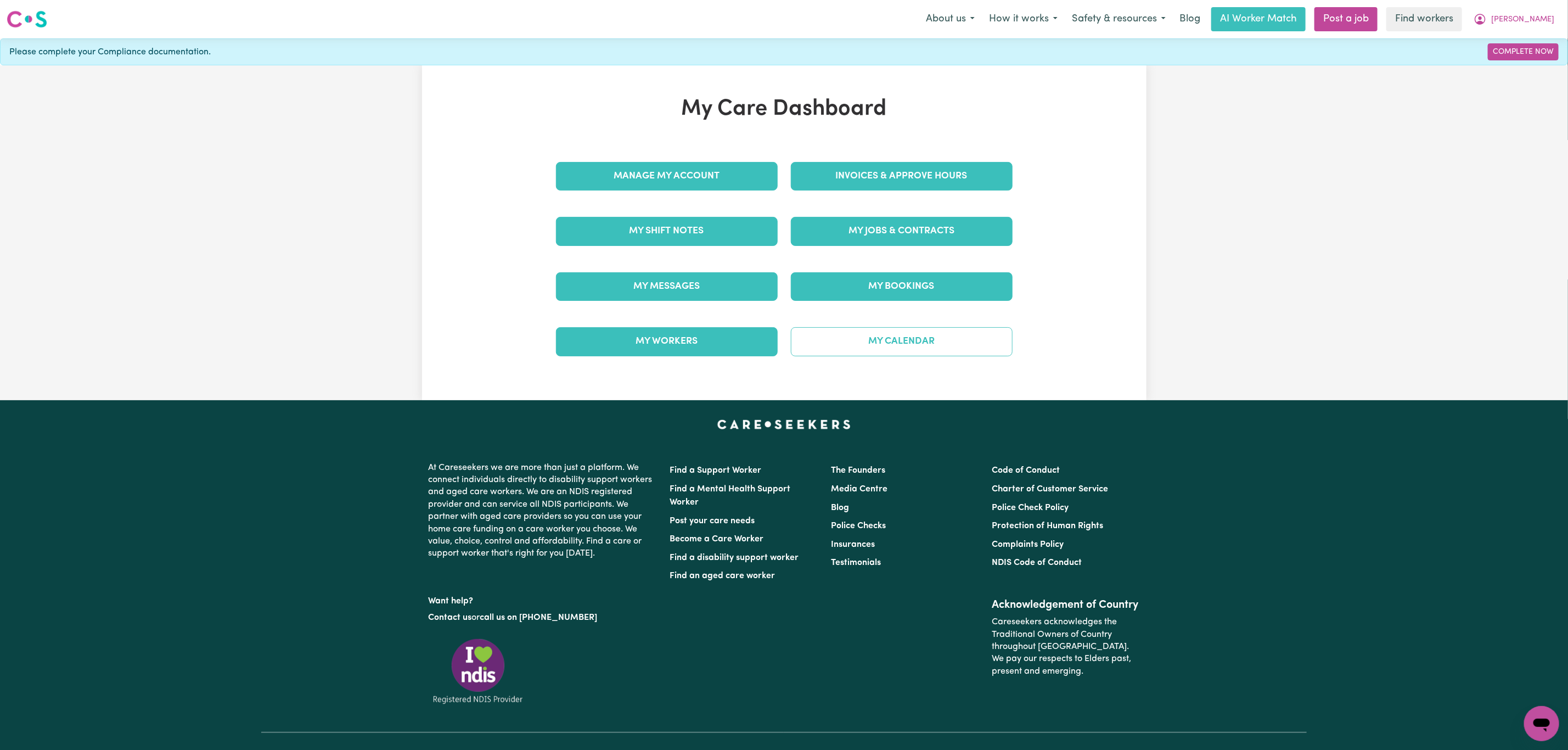
click at [855, 345] on link "My Calendar" at bounding box center [902, 342] width 222 height 29
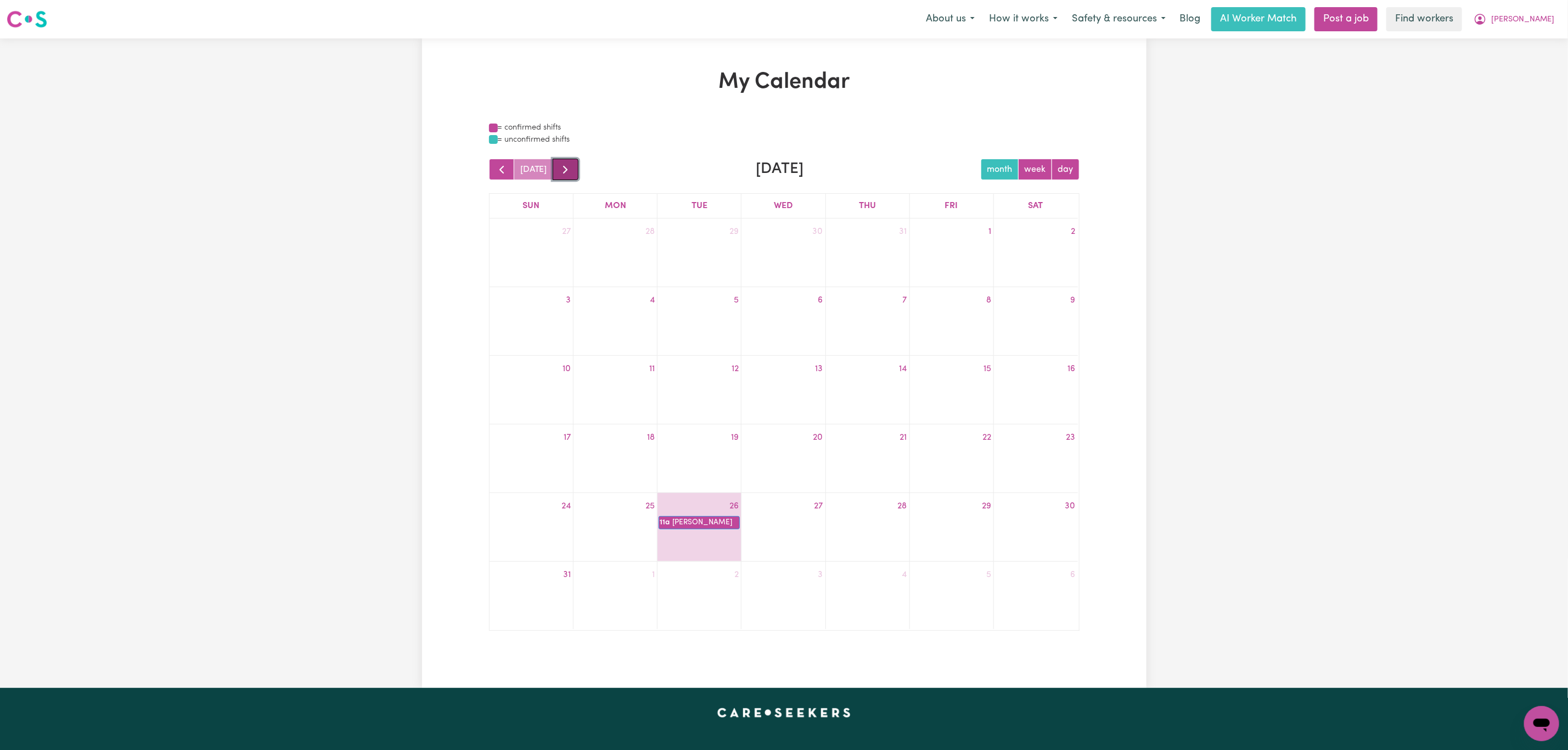
click at [568, 172] on span "button" at bounding box center [565, 169] width 13 height 13
click at [567, 161] on button "button" at bounding box center [566, 169] width 26 height 21
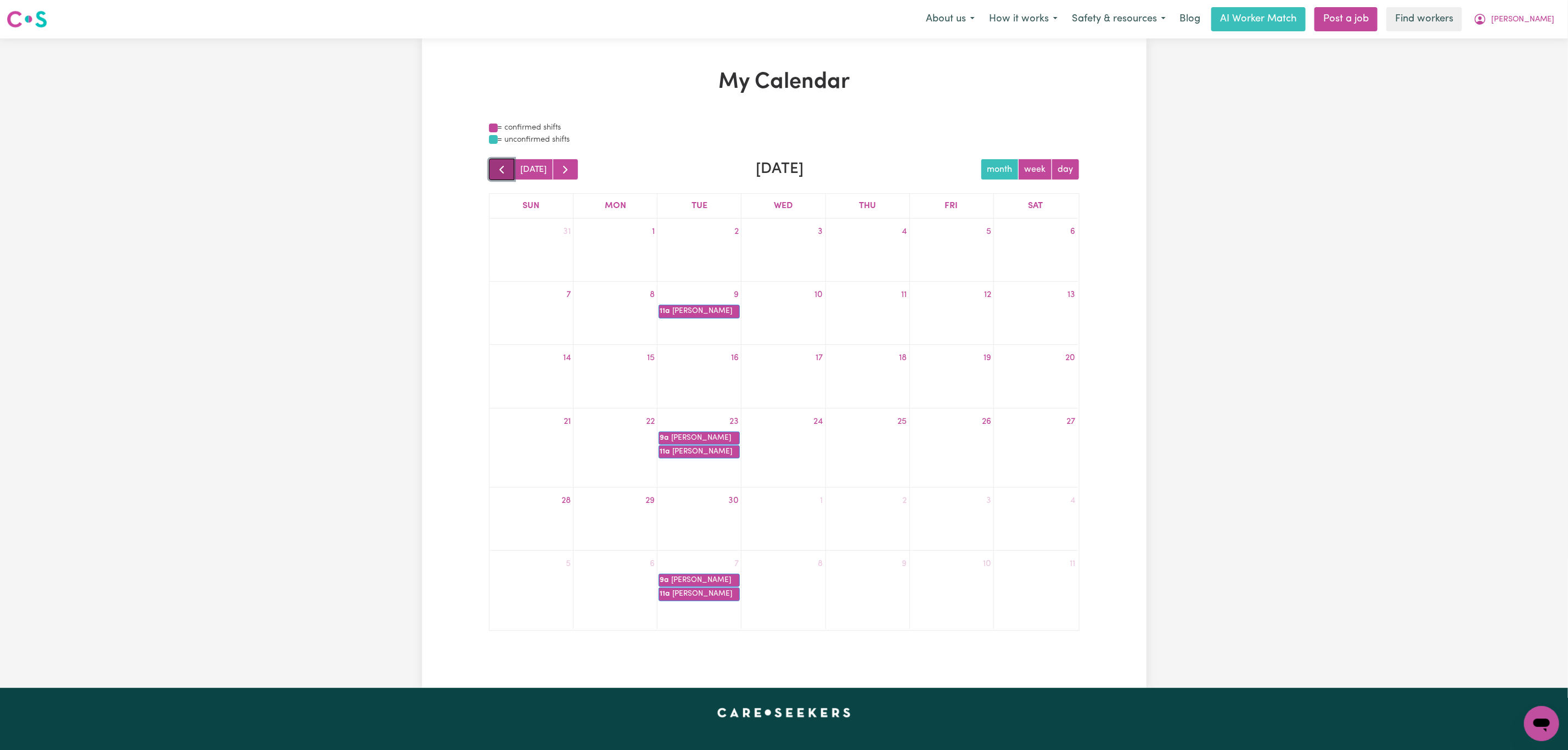
click at [505, 172] on span "button" at bounding box center [501, 169] width 13 height 13
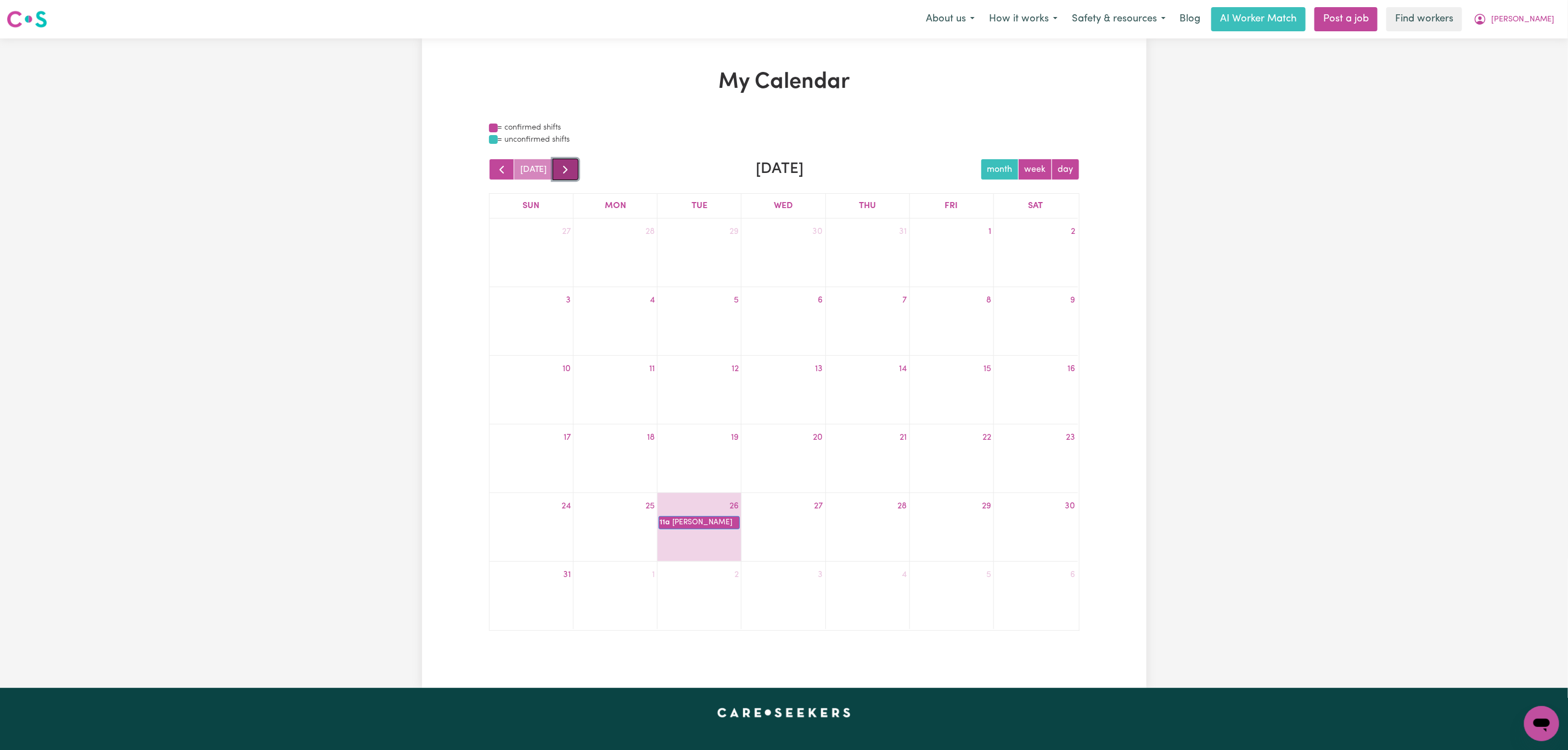
click at [566, 167] on span "button" at bounding box center [565, 169] width 13 height 13
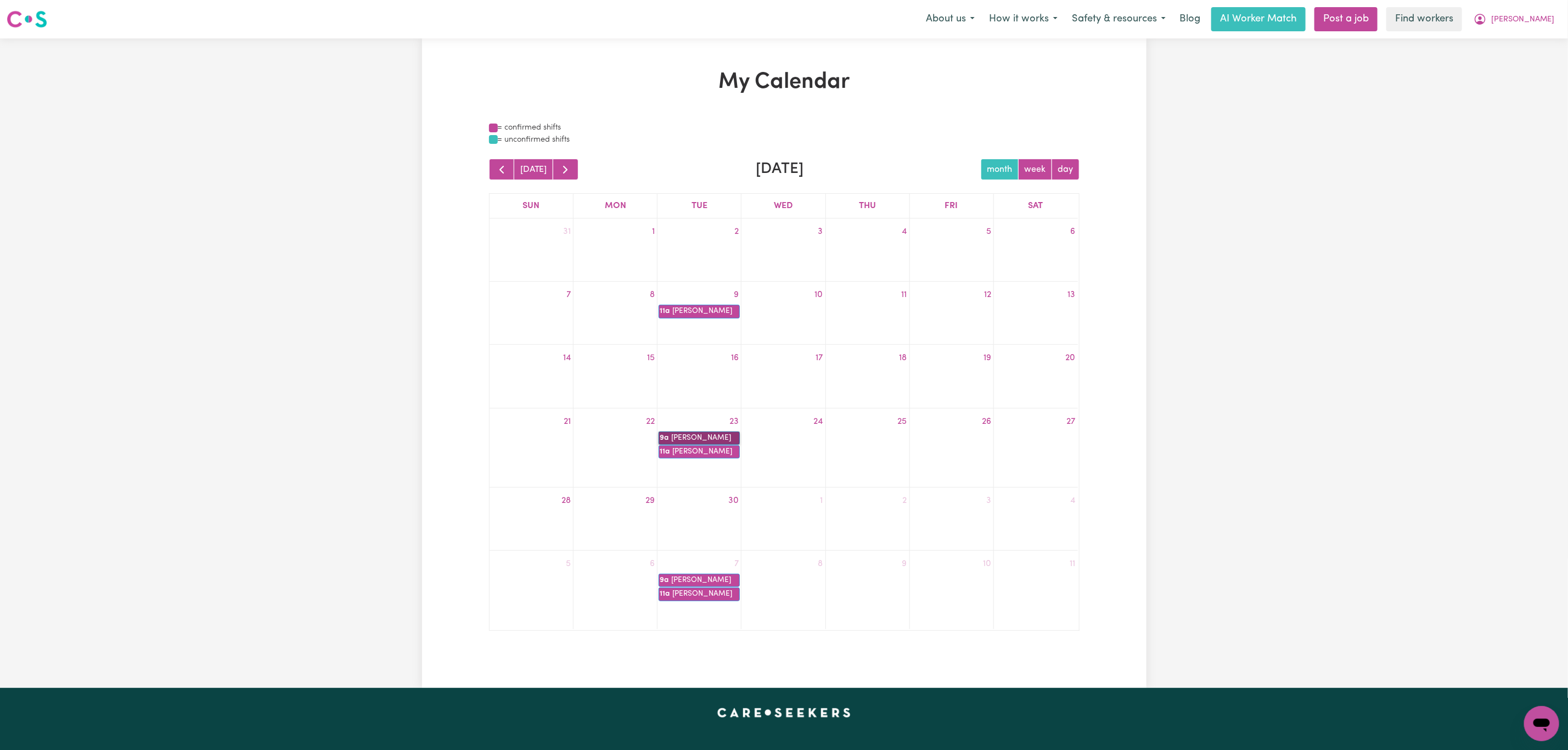
click at [694, 435] on link "9a Marie Vavich" at bounding box center [699, 437] width 81 height 13
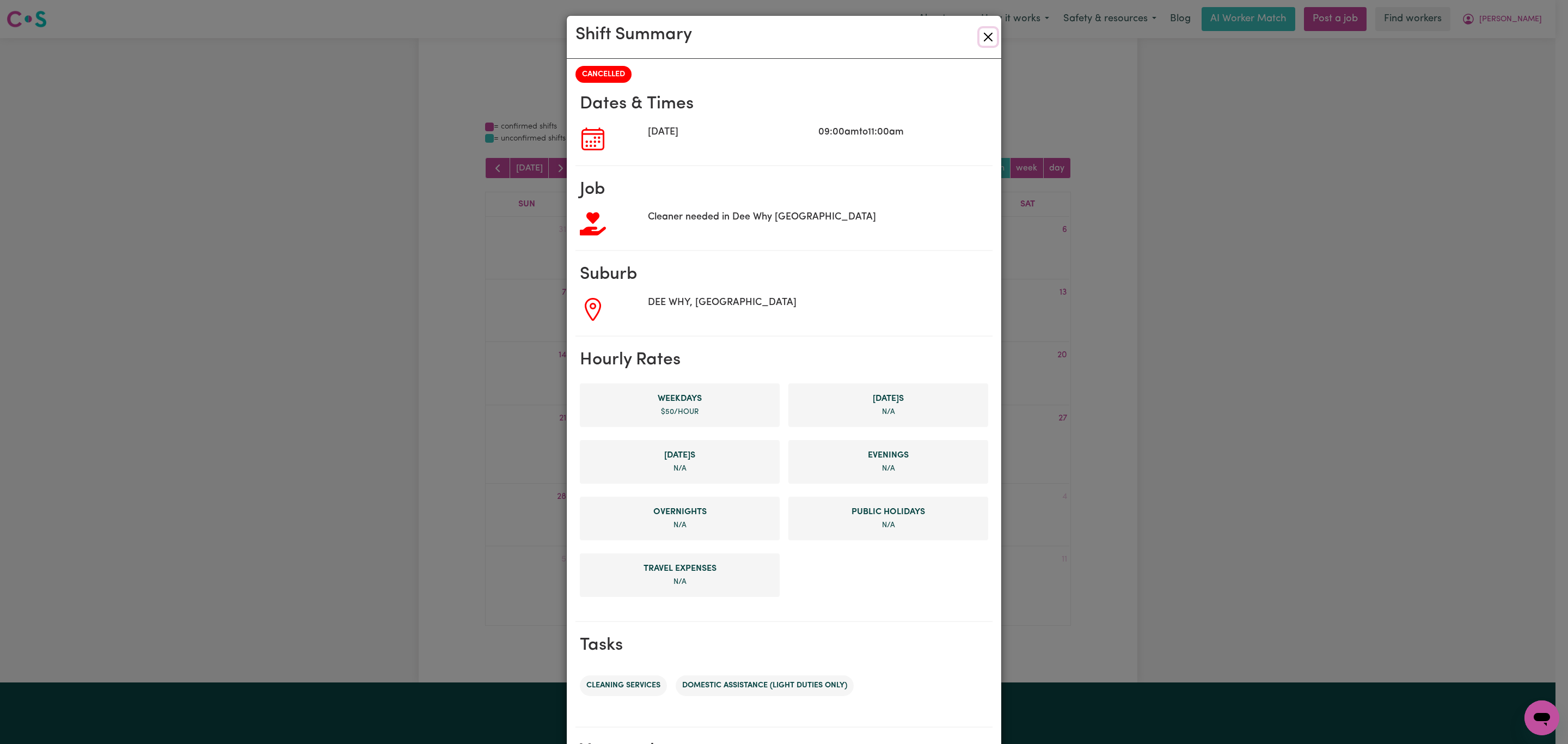
click at [984, 34] on button "Close" at bounding box center [989, 38] width 18 height 18
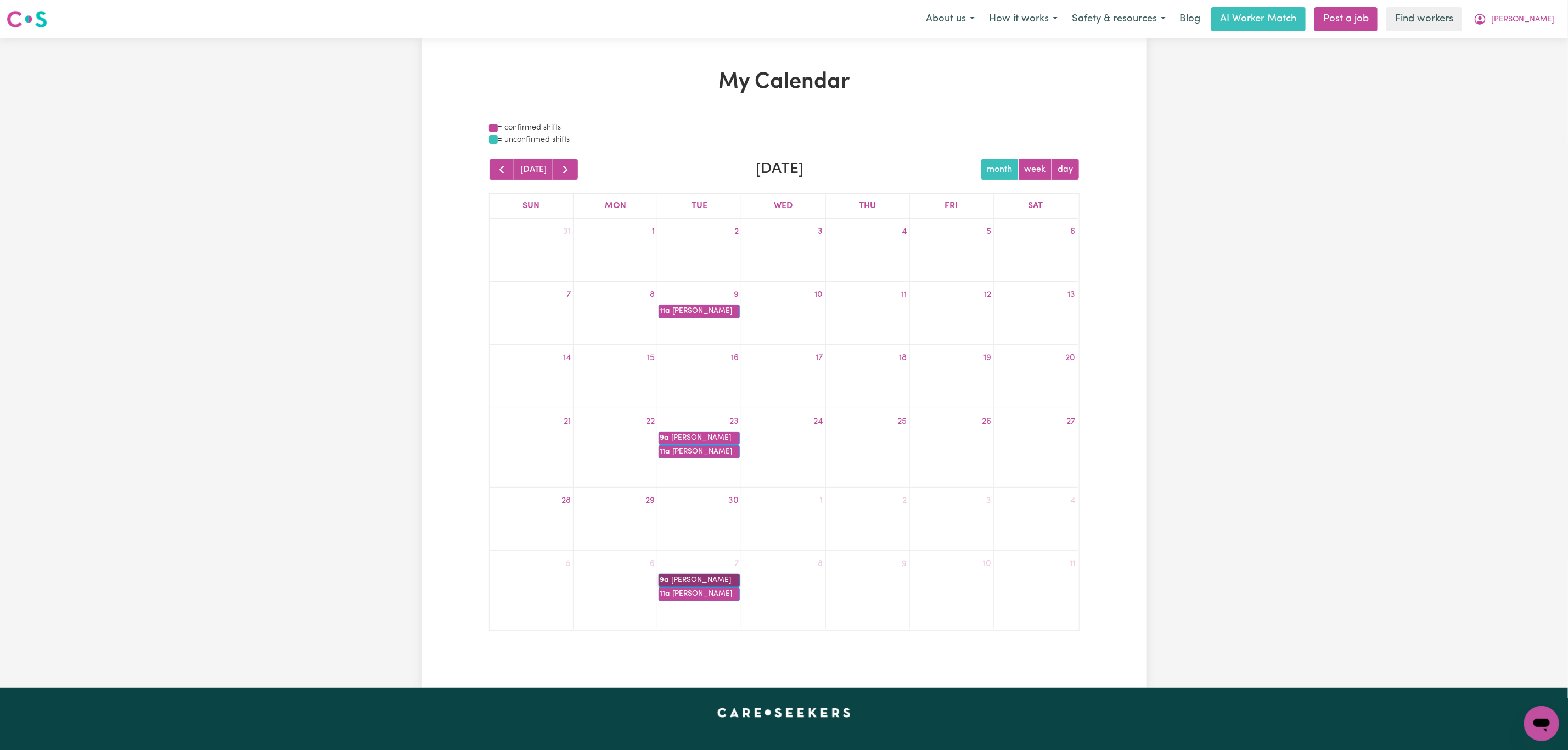
click at [706, 582] on link "9a Marie Vavich" at bounding box center [699, 579] width 81 height 13
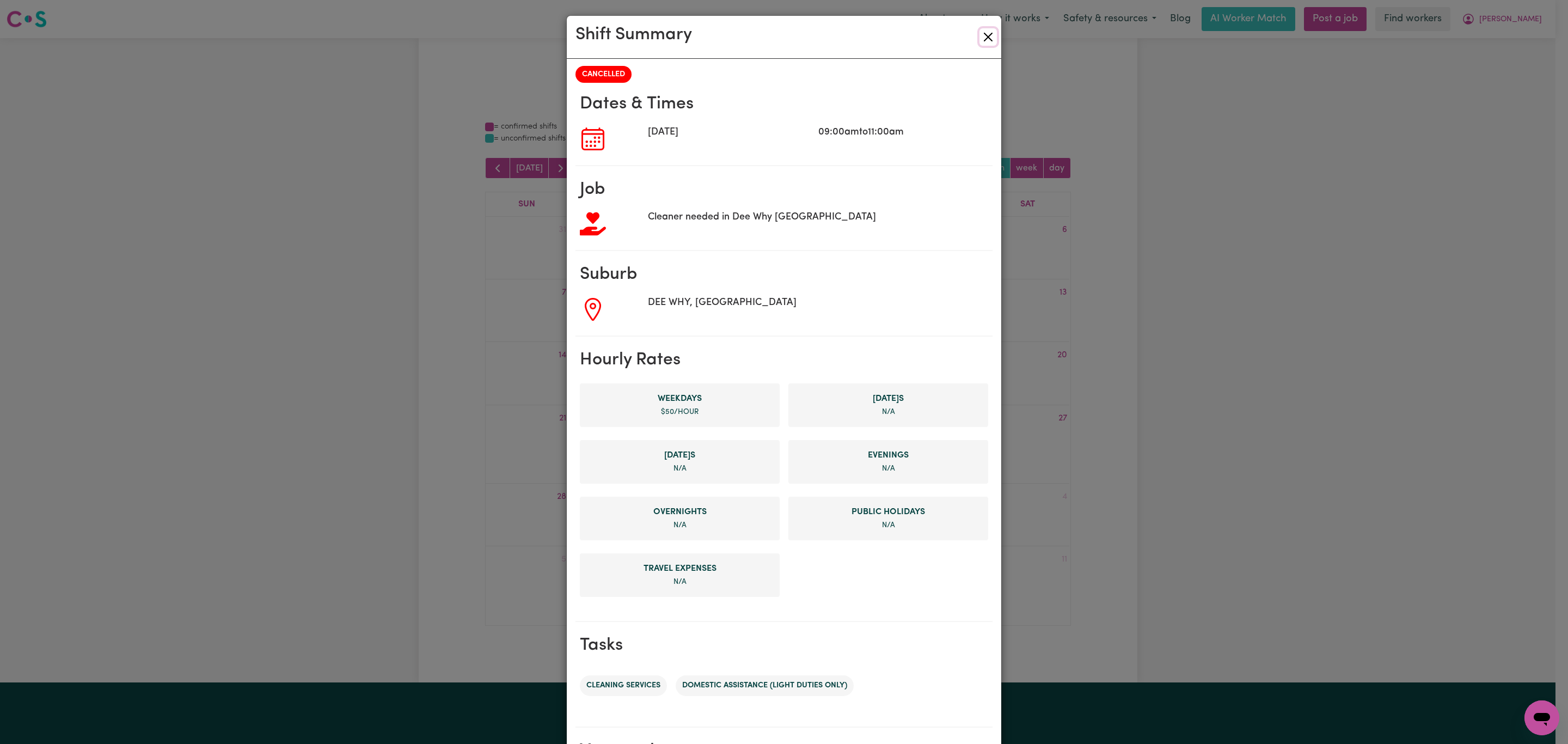
click at [983, 35] on button "Close" at bounding box center [989, 38] width 18 height 18
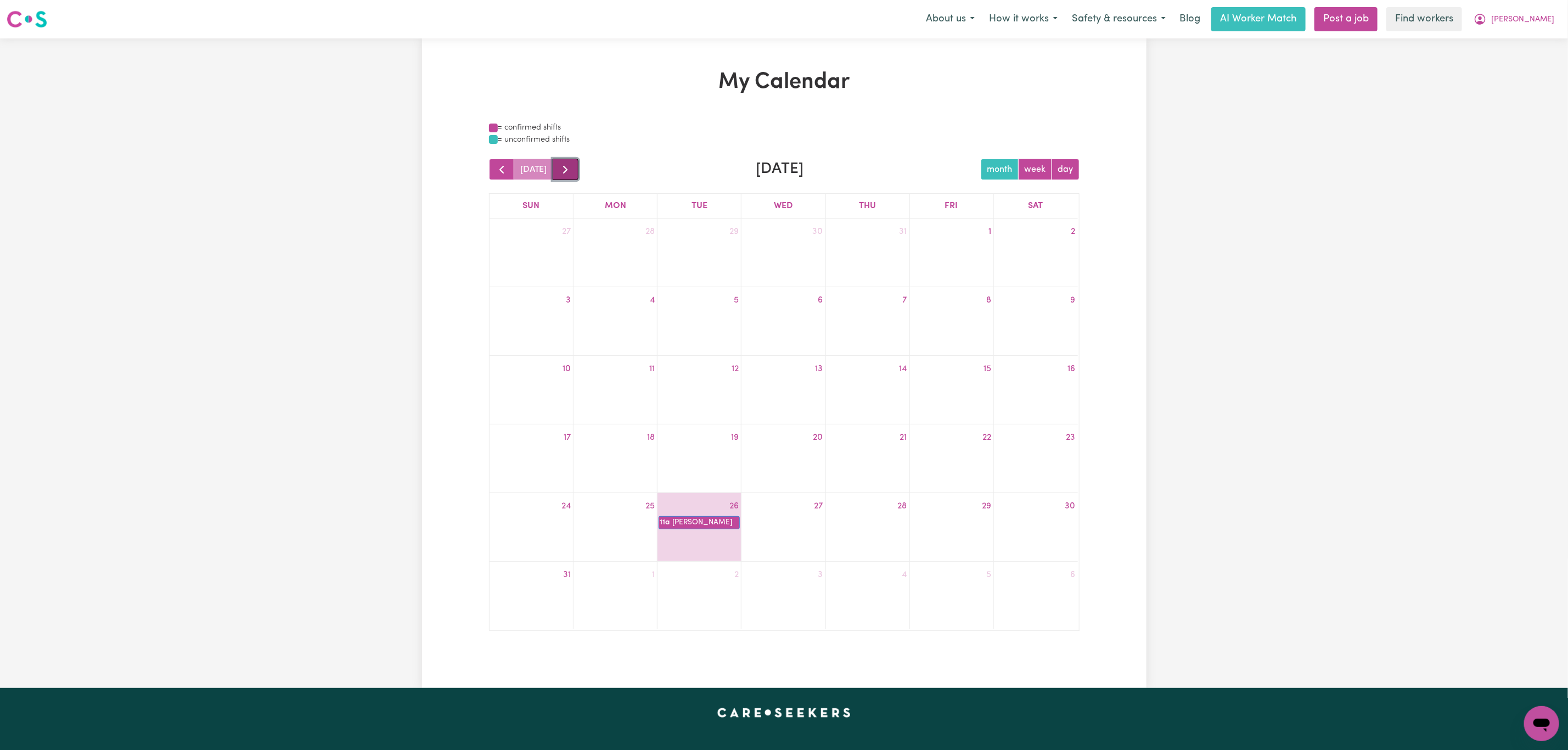
click at [560, 164] on span "button" at bounding box center [565, 169] width 13 height 13
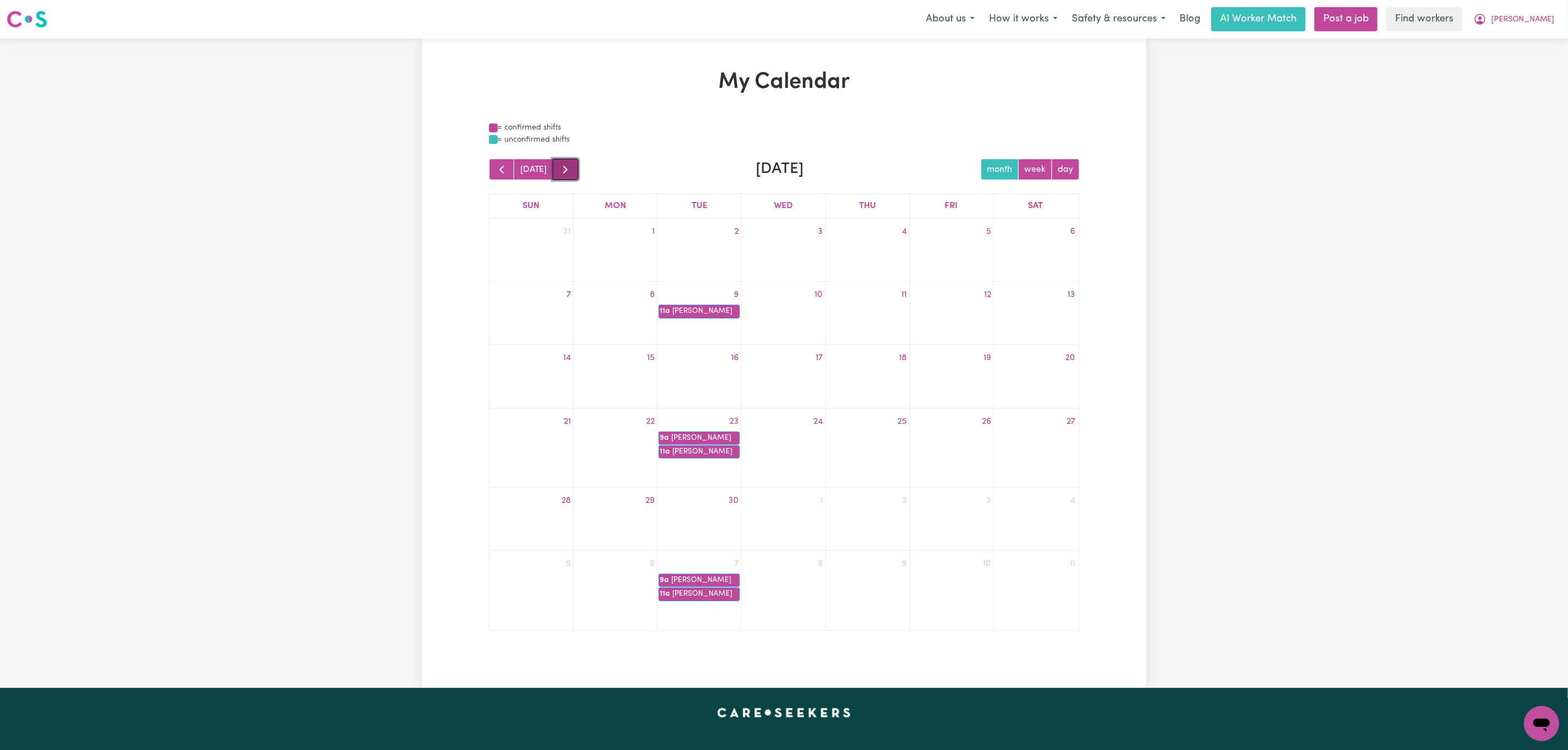
click at [563, 164] on span "button" at bounding box center [565, 169] width 13 height 13
click at [722, 309] on link "9a Marie Vavich" at bounding box center [699, 314] width 81 height 13
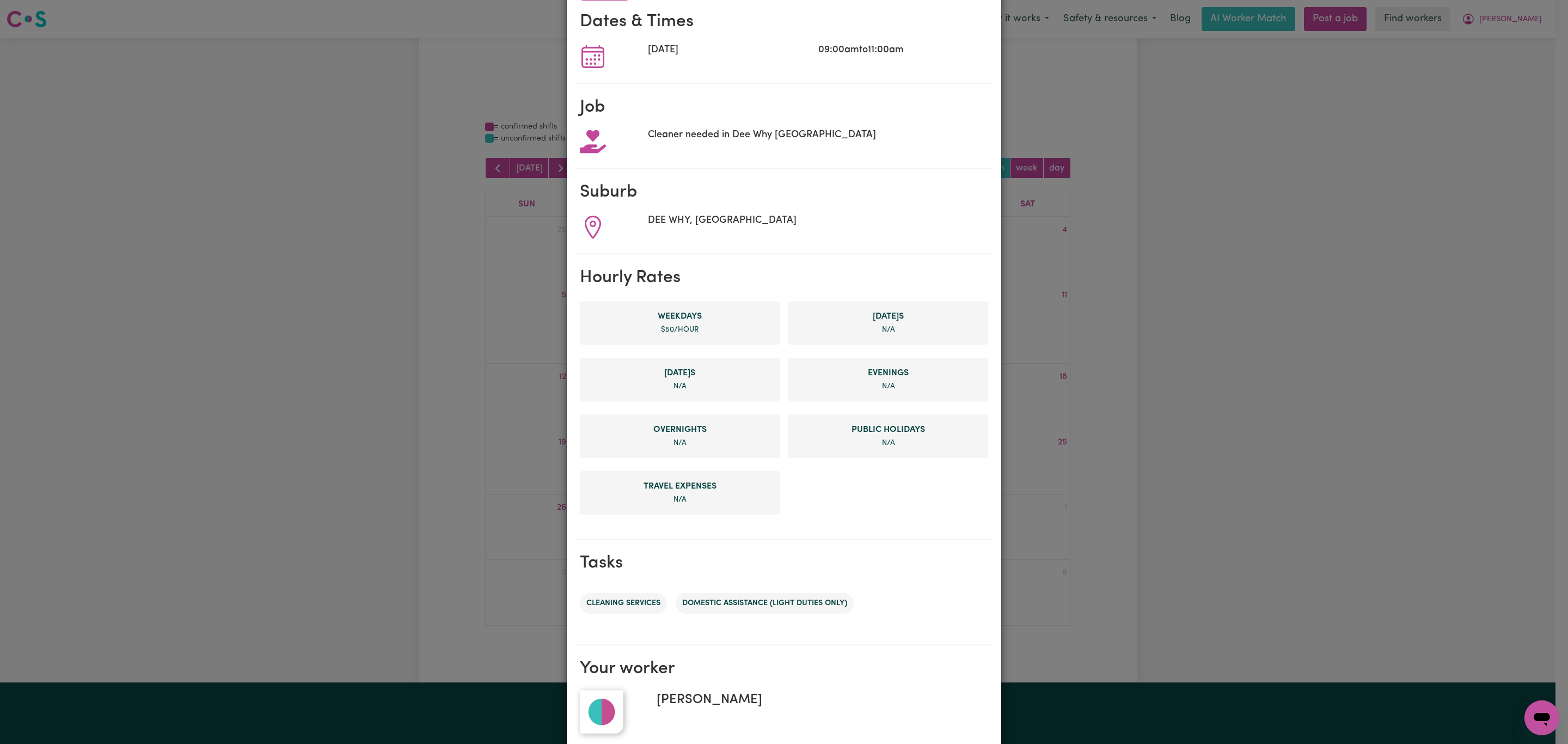
scroll to position [151, 0]
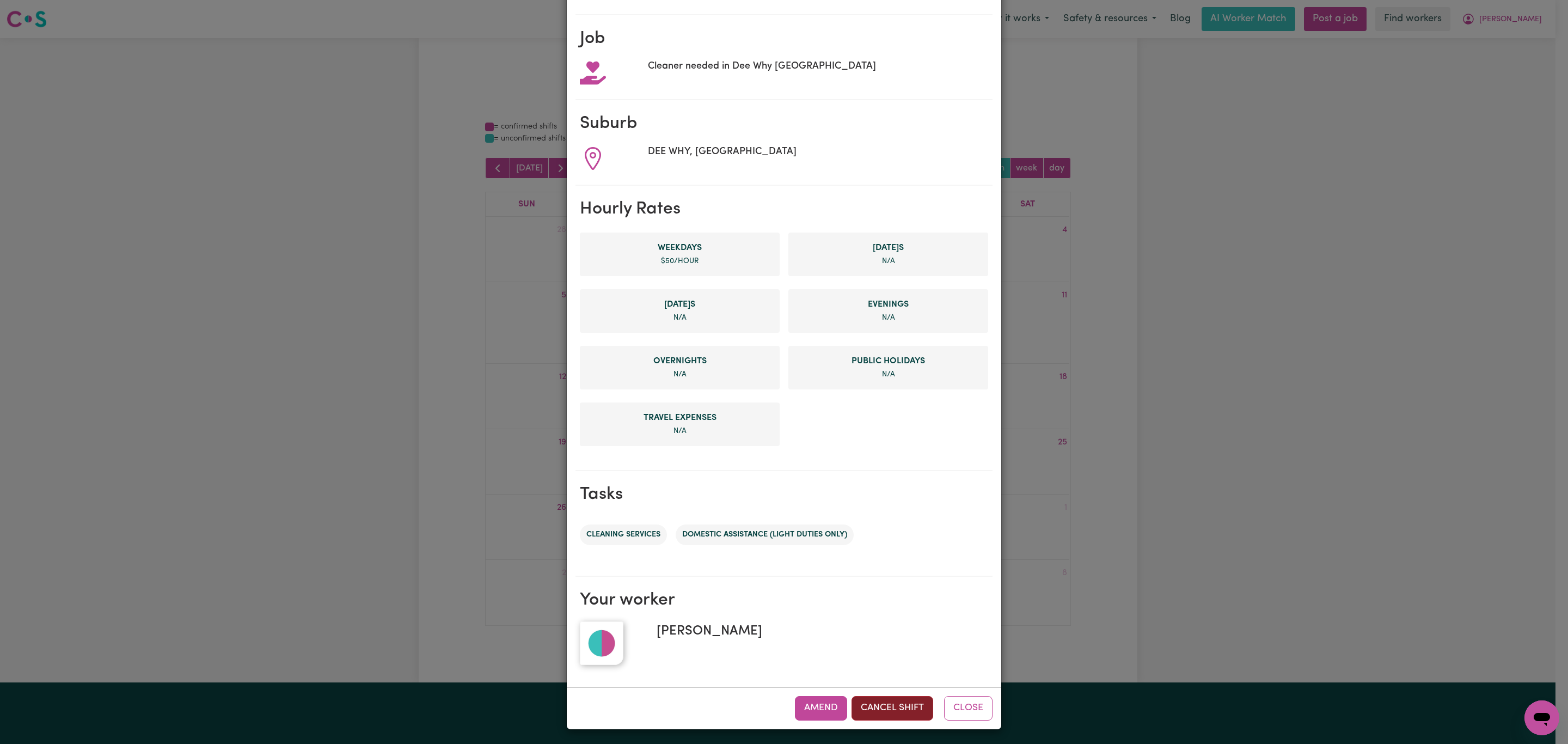
click at [889, 697] on button "Cancel Shift" at bounding box center [892, 707] width 81 height 24
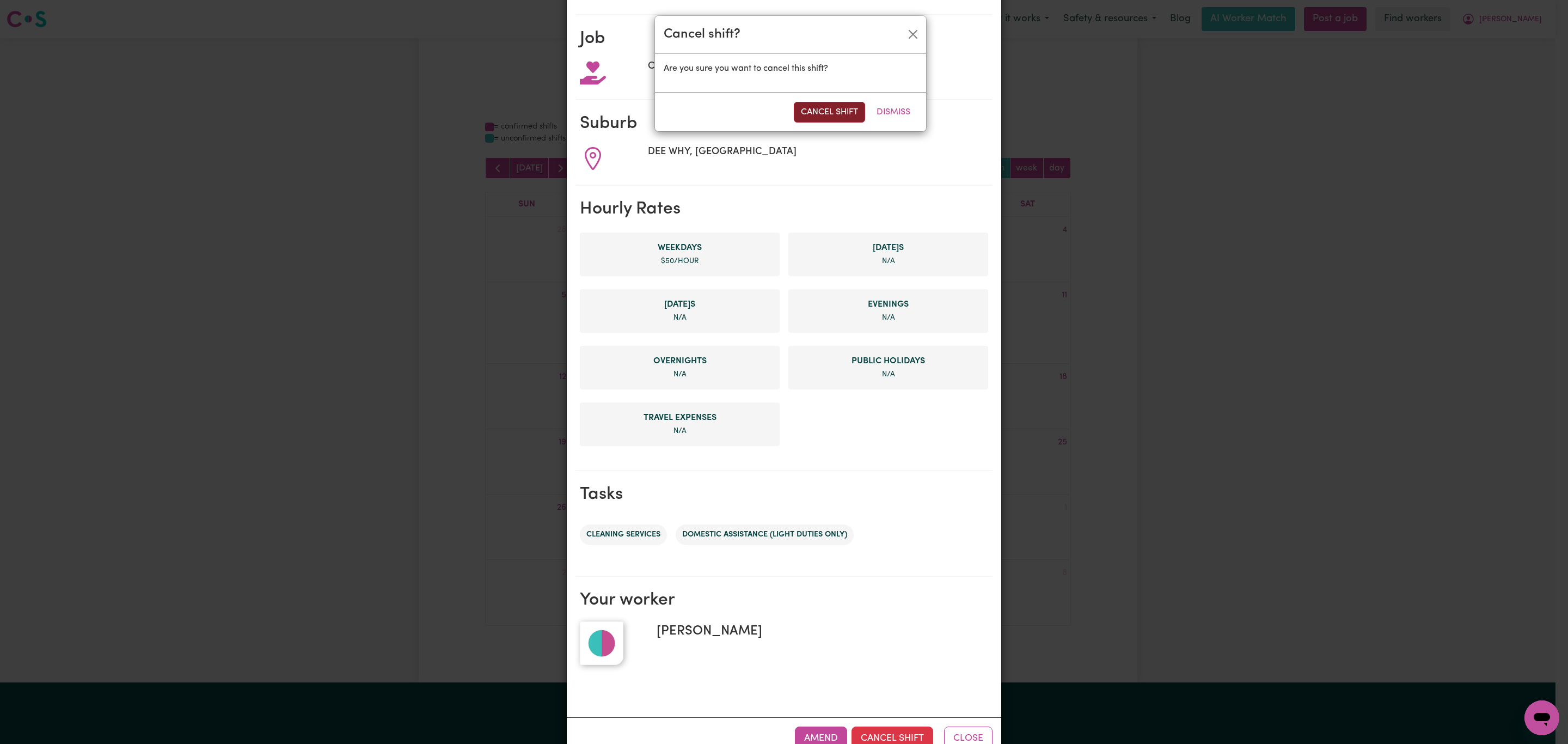
click at [820, 114] on button "Cancel Shift" at bounding box center [829, 112] width 71 height 21
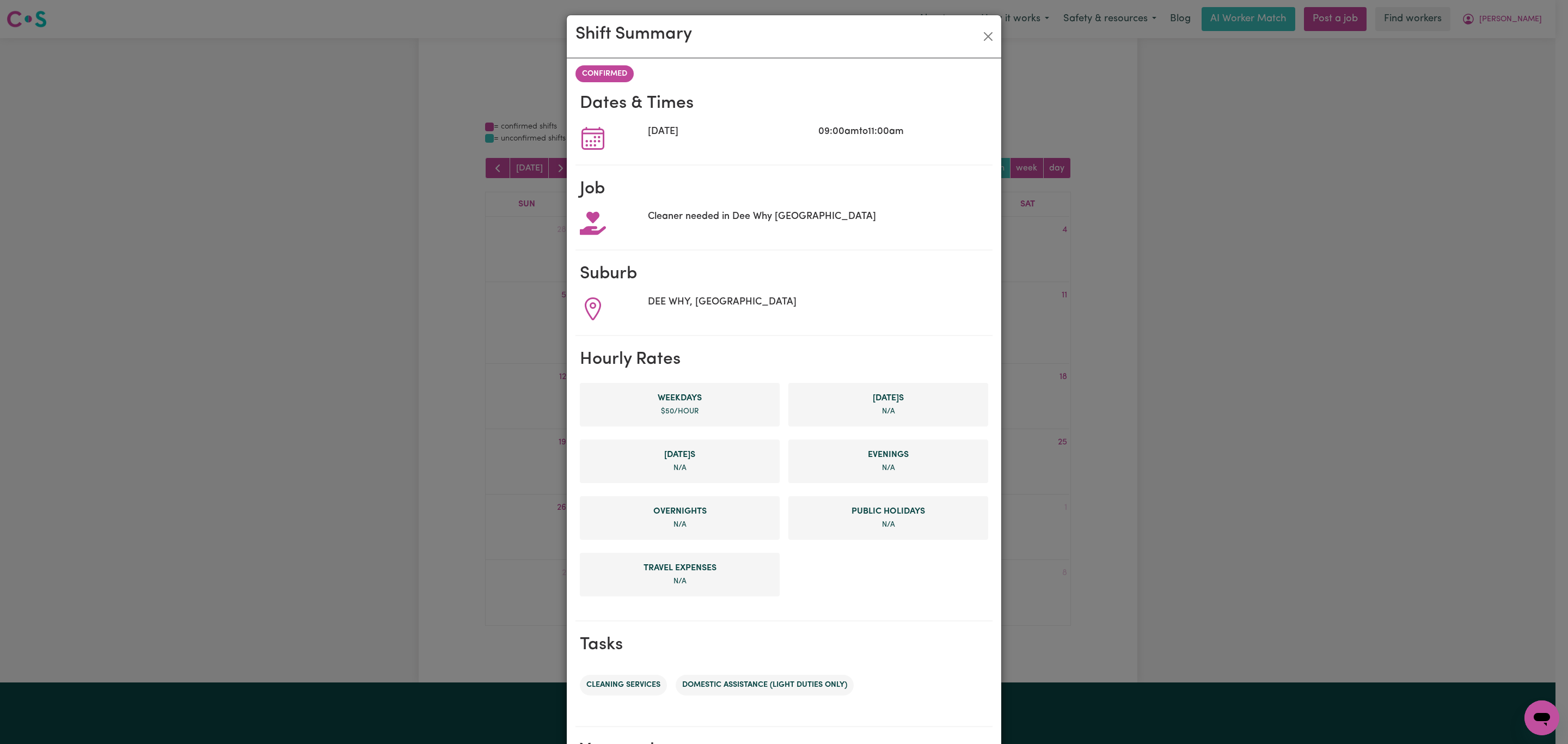
scroll to position [0, 0]
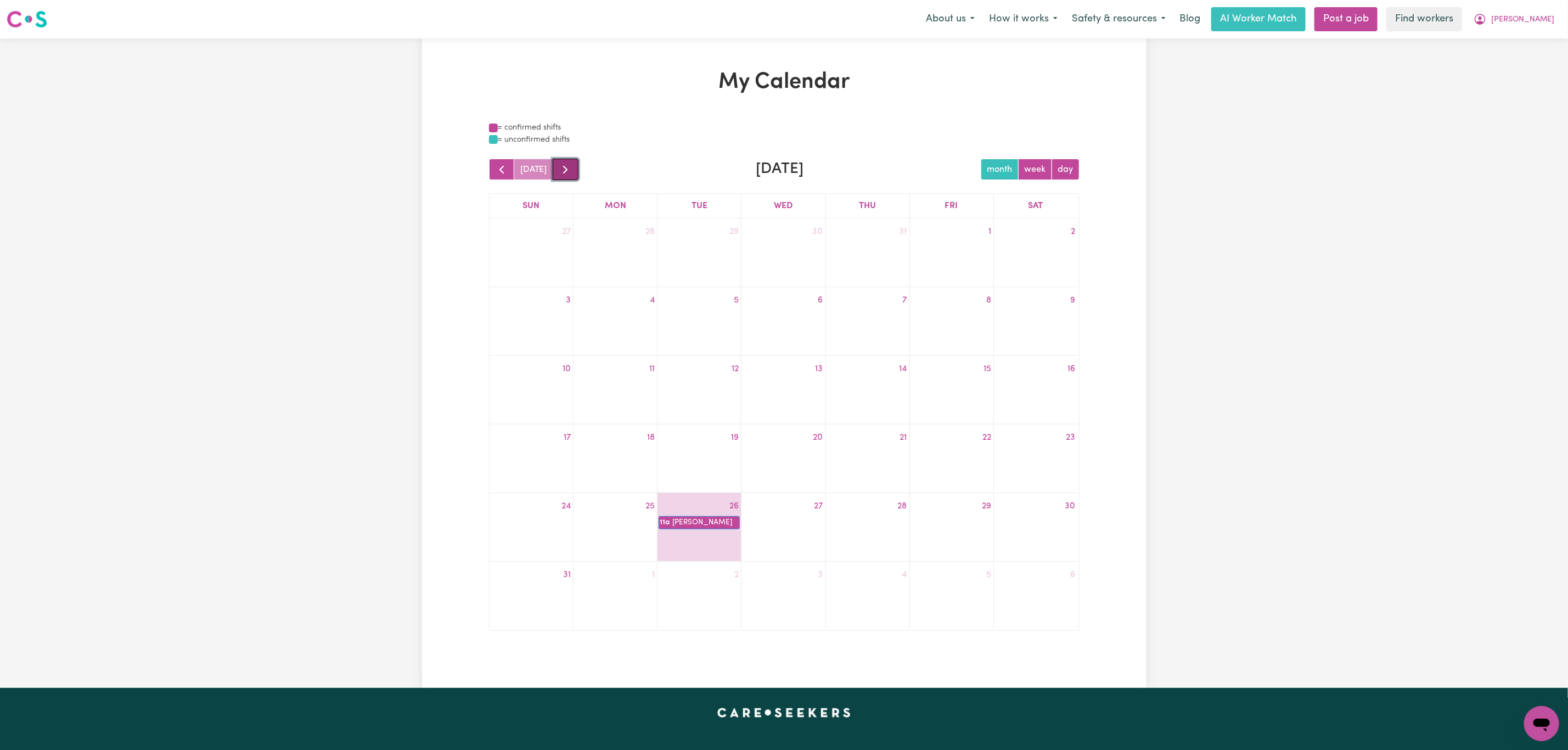
click at [561, 169] on span "button" at bounding box center [565, 169] width 13 height 13
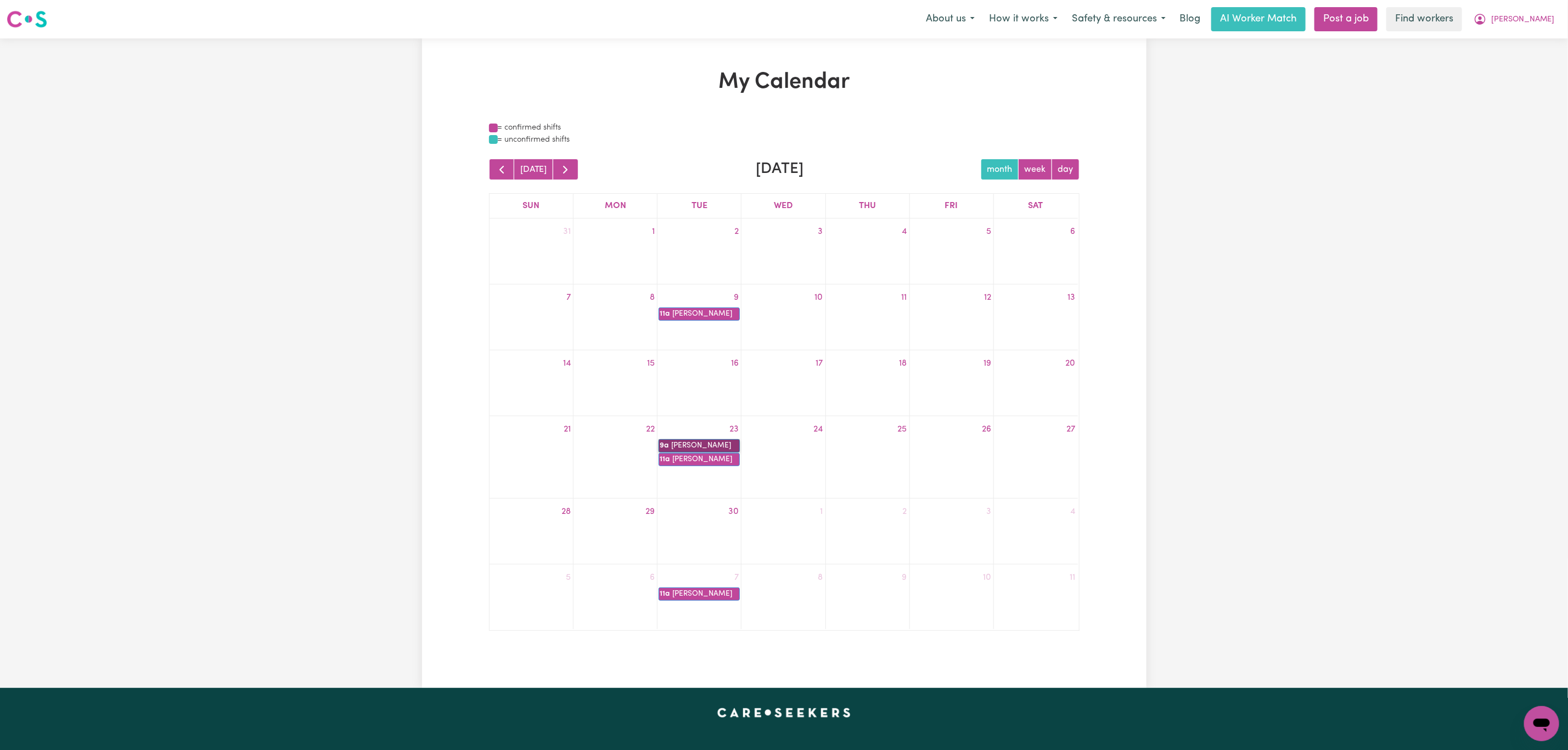
click at [697, 440] on link "9a Marie Vavich" at bounding box center [699, 445] width 81 height 13
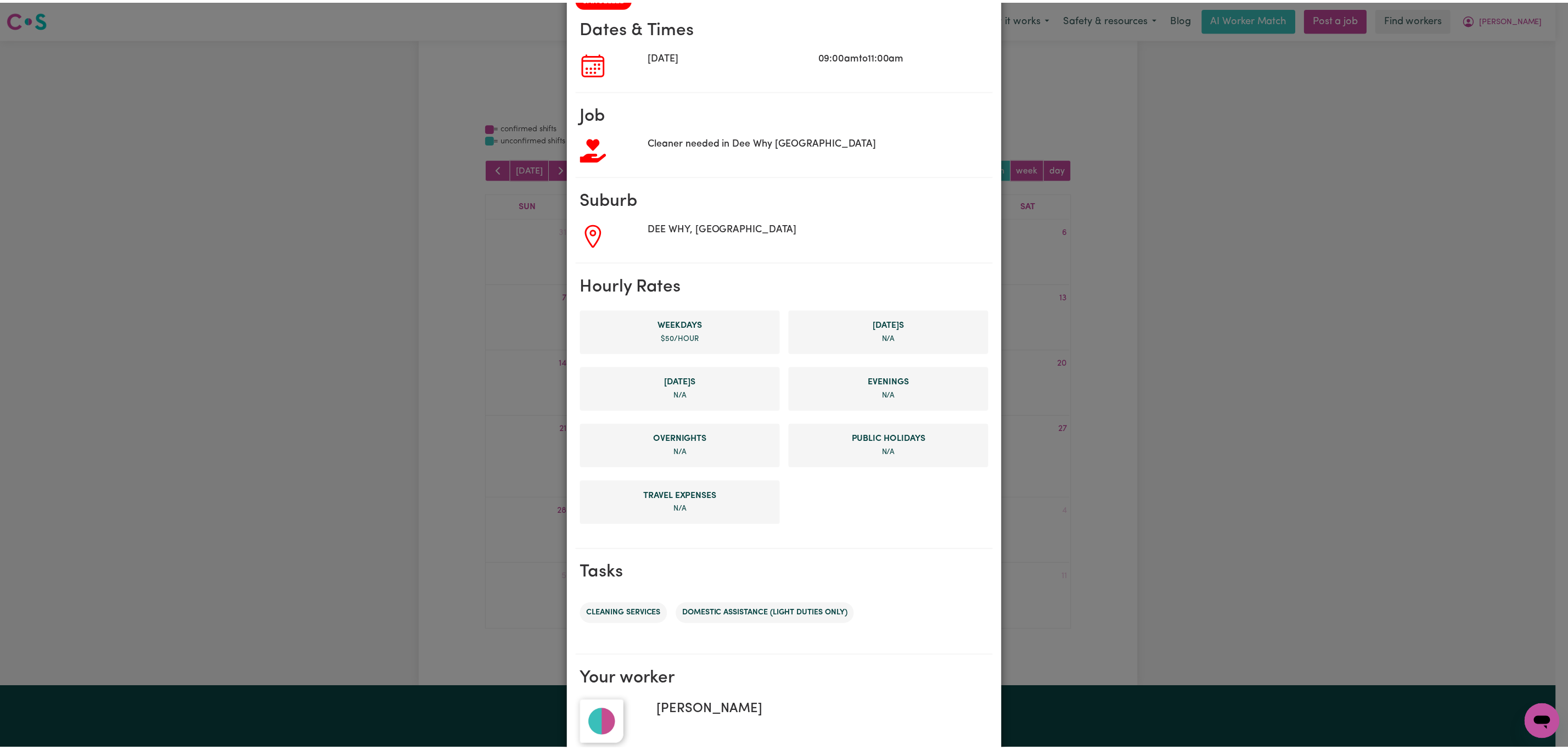
scroll to position [152, 0]
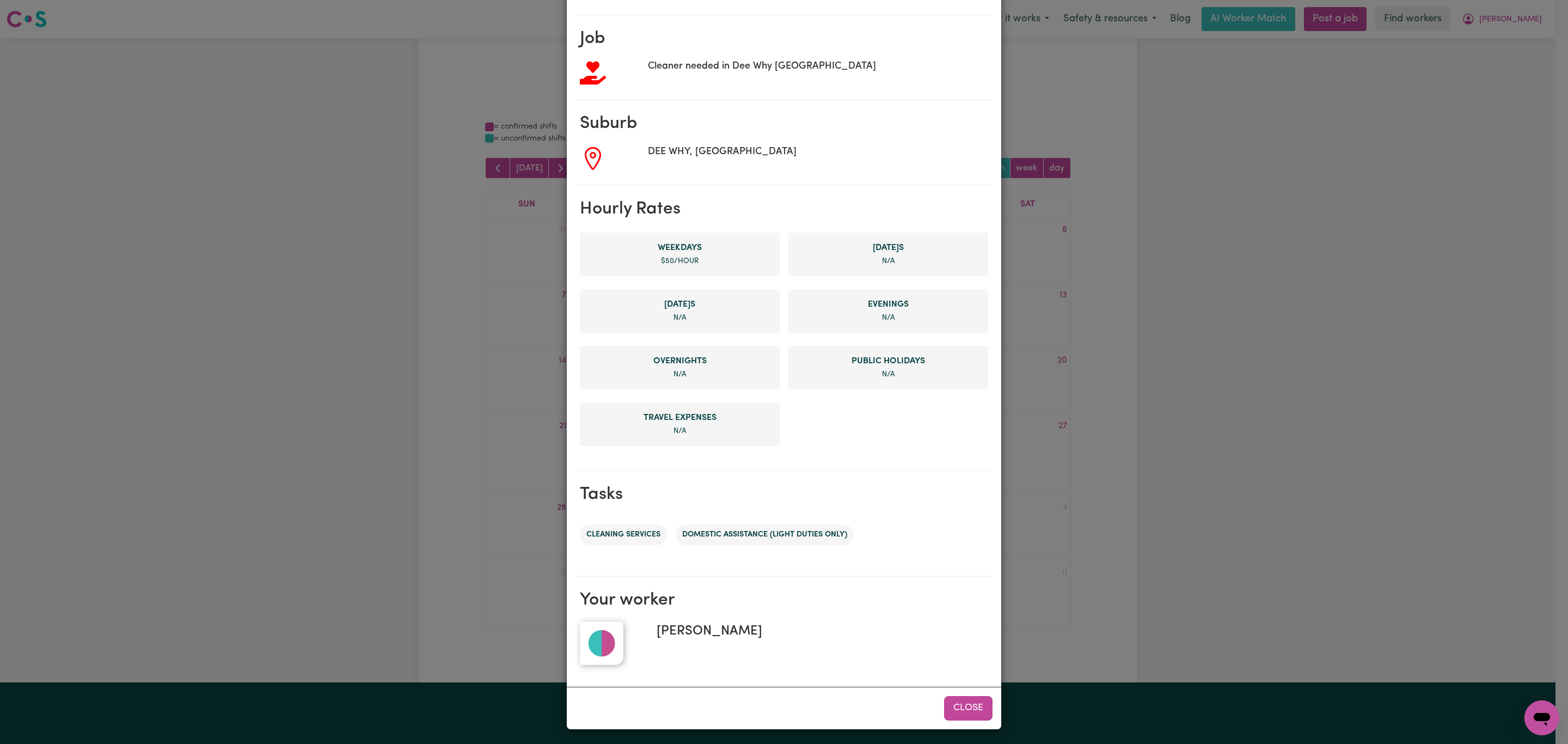
click at [954, 707] on button "Close" at bounding box center [968, 707] width 49 height 24
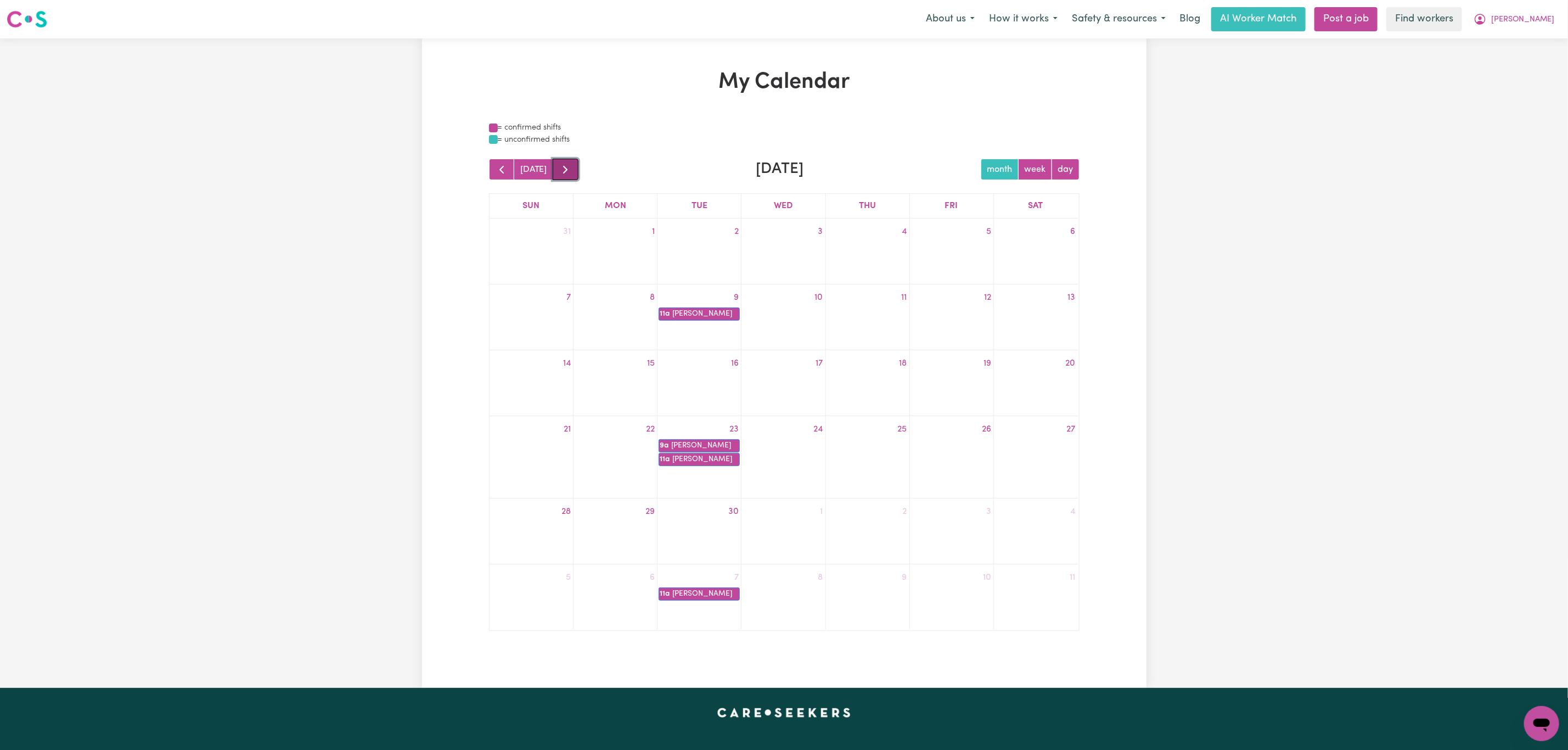
click at [560, 173] on span "button" at bounding box center [565, 169] width 13 height 13
click at [570, 190] on div "today October 2025 month week day Sun Mon Tue Wed Thu Fri Sat 28 29 30 1 2 3 4 …" at bounding box center [784, 394] width 590 height 472
click at [557, 162] on button "button" at bounding box center [566, 169] width 26 height 21
click at [1559, 8] on button "Rick" at bounding box center [1514, 19] width 95 height 23
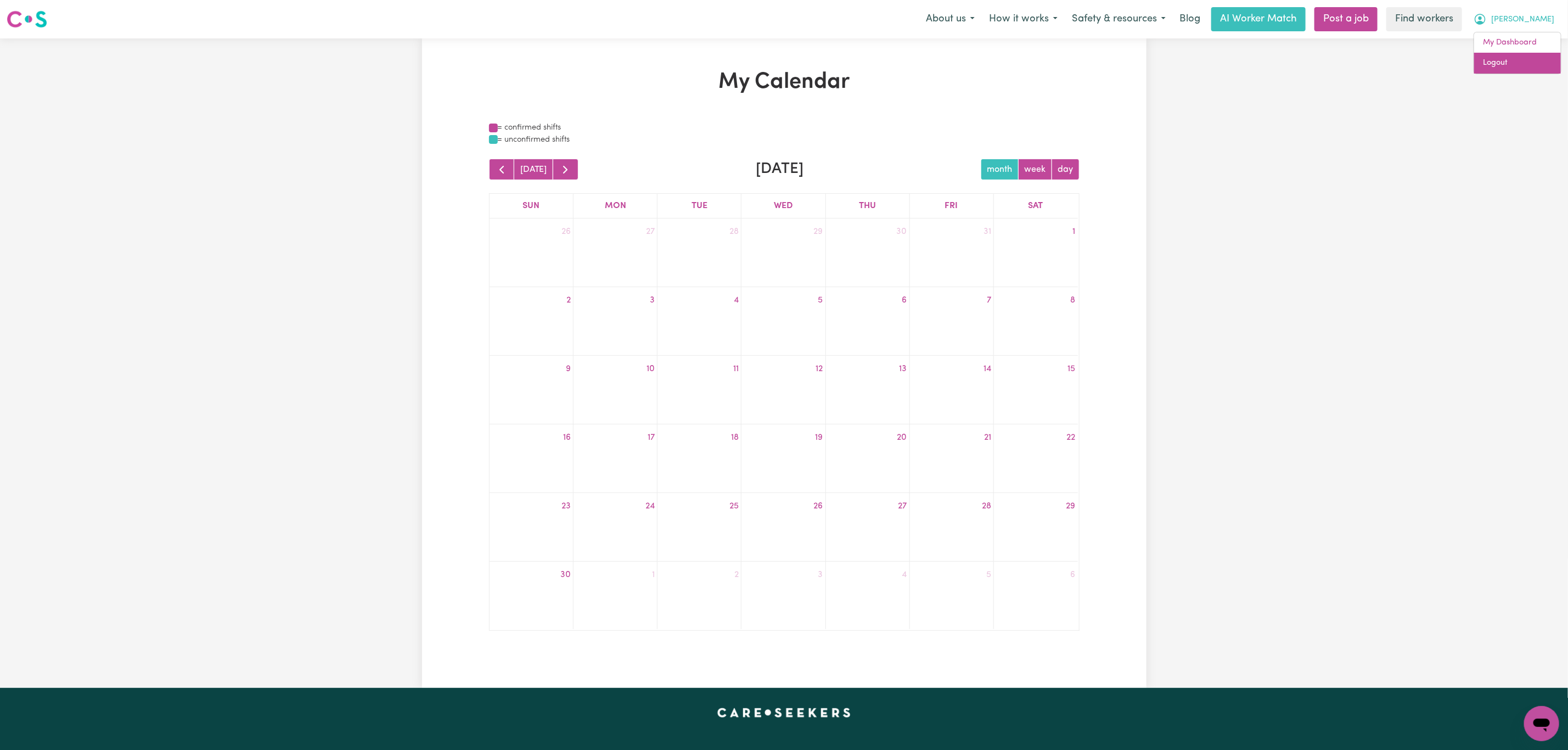
click at [1513, 58] on link "Logout" at bounding box center [1517, 63] width 87 height 21
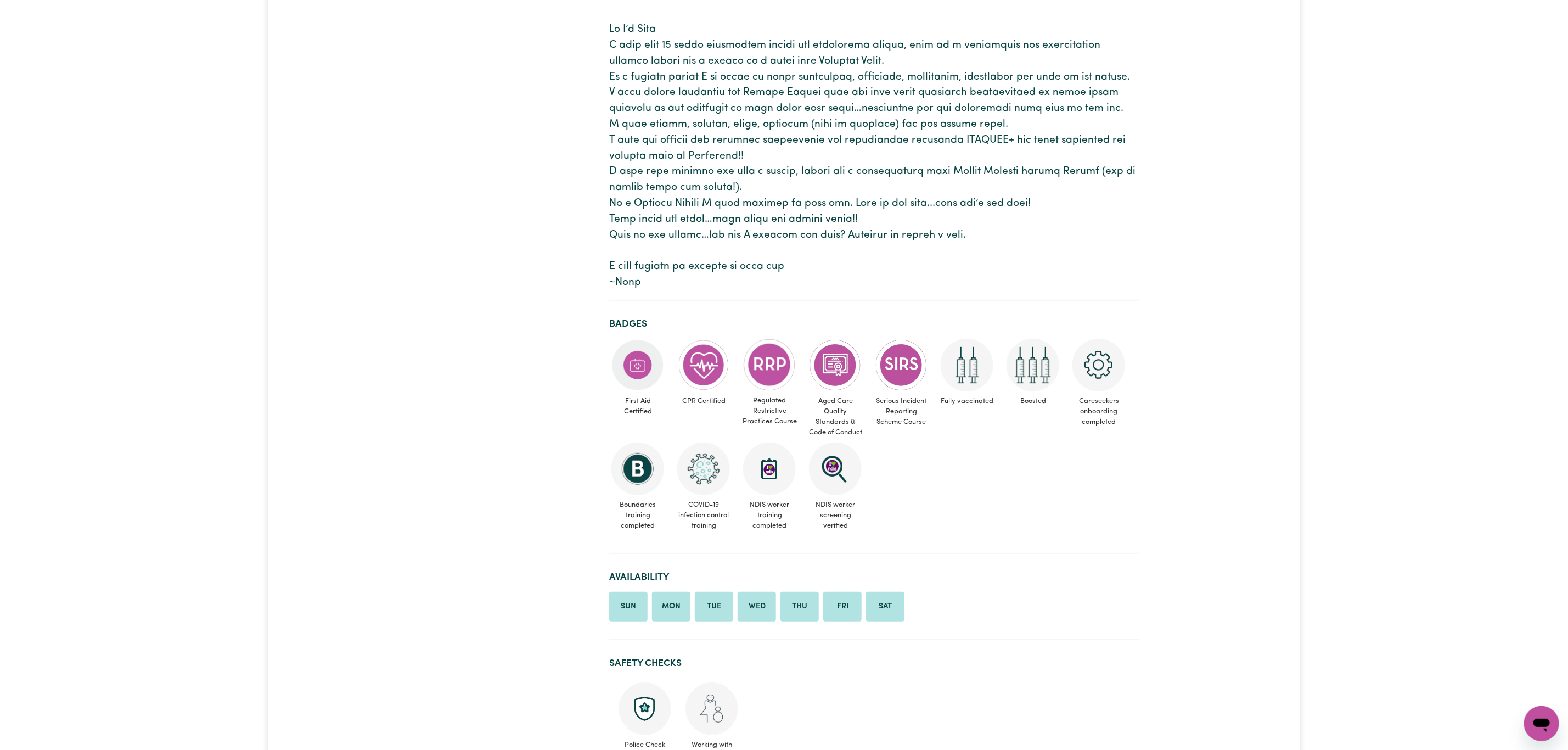
scroll to position [247, 0]
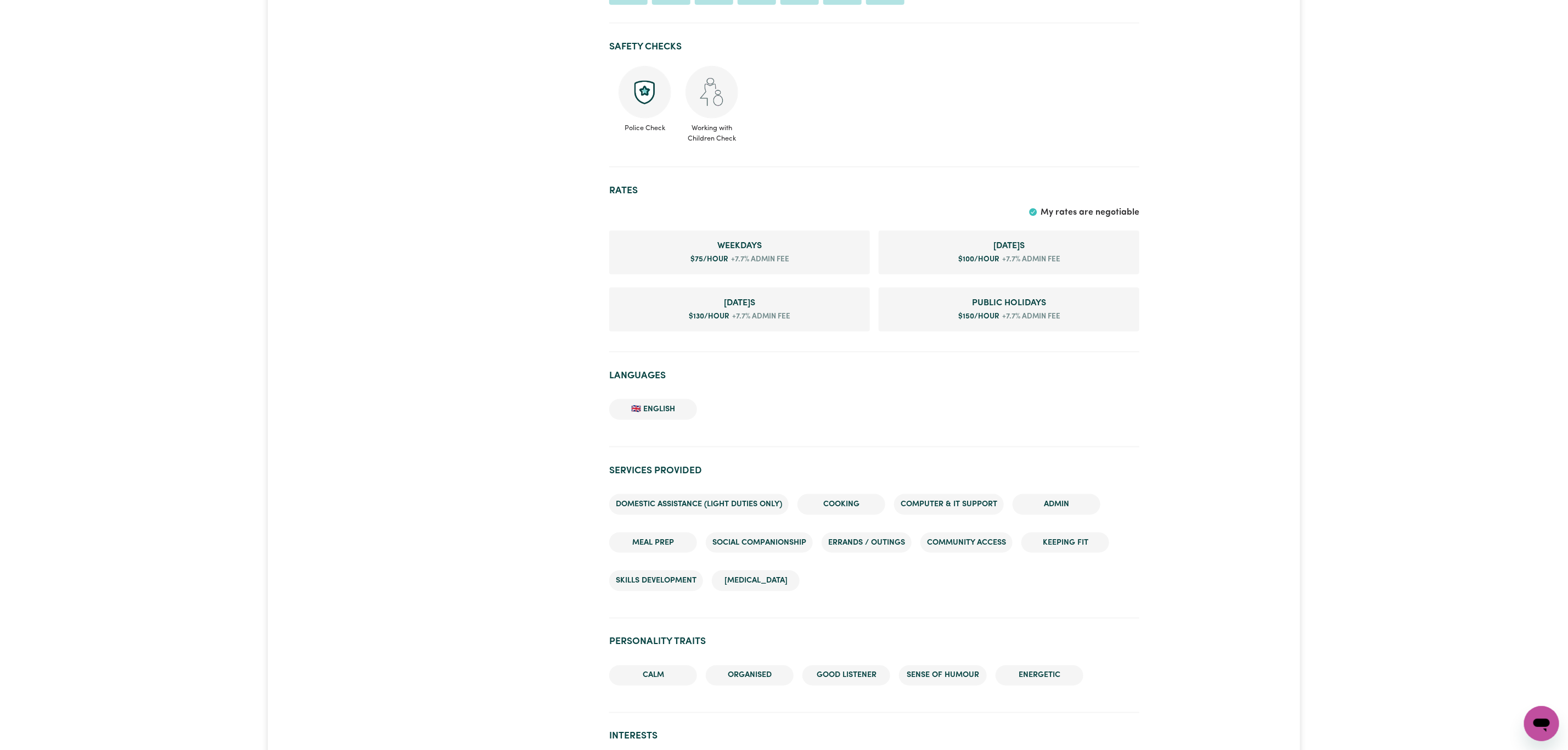
scroll to position [988, 0]
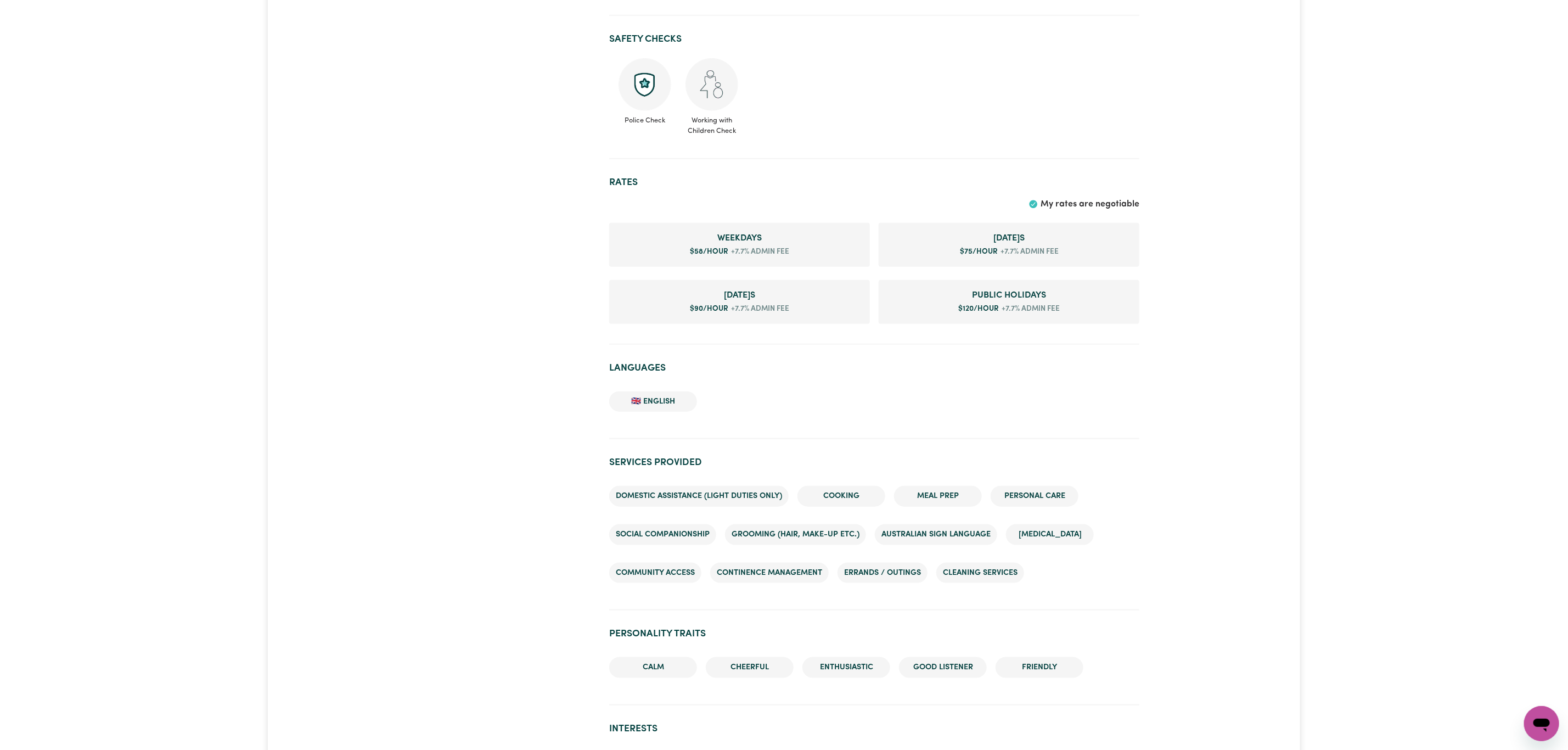
scroll to position [824, 0]
